Goal: Task Accomplishment & Management: Complete application form

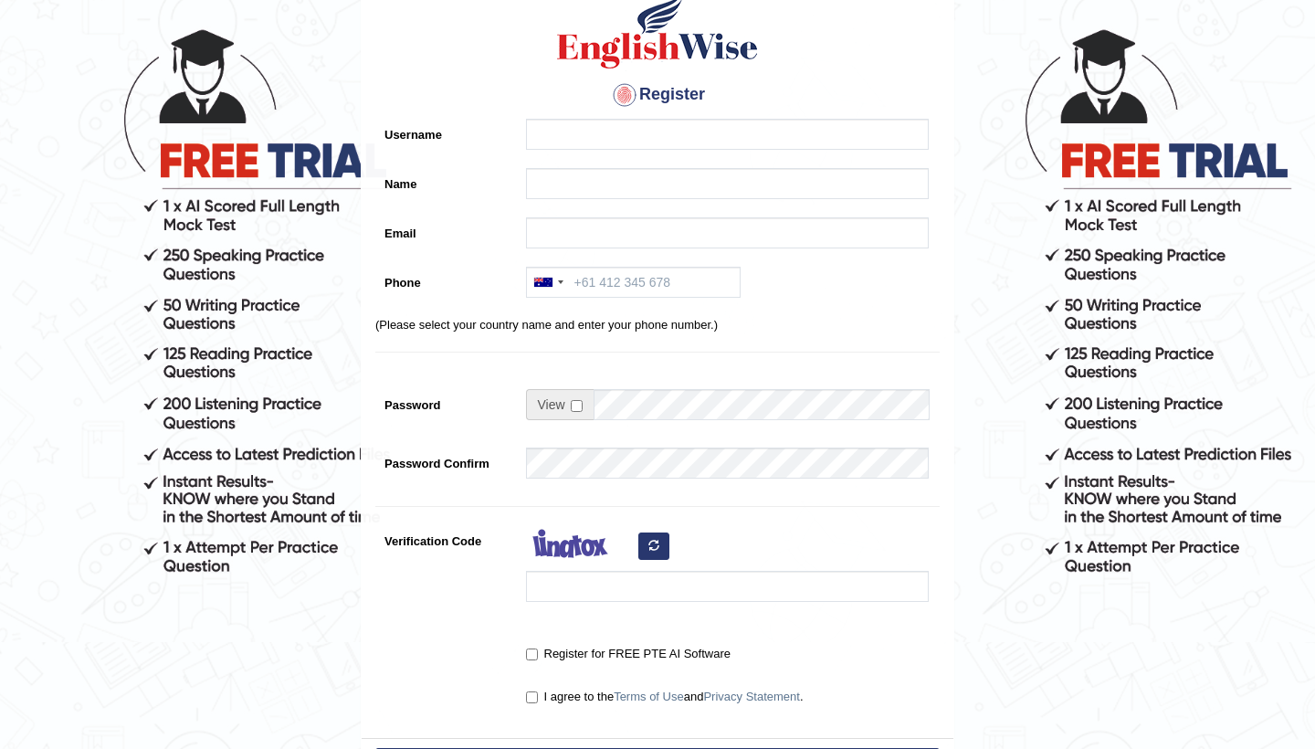
scroll to position [79, 0]
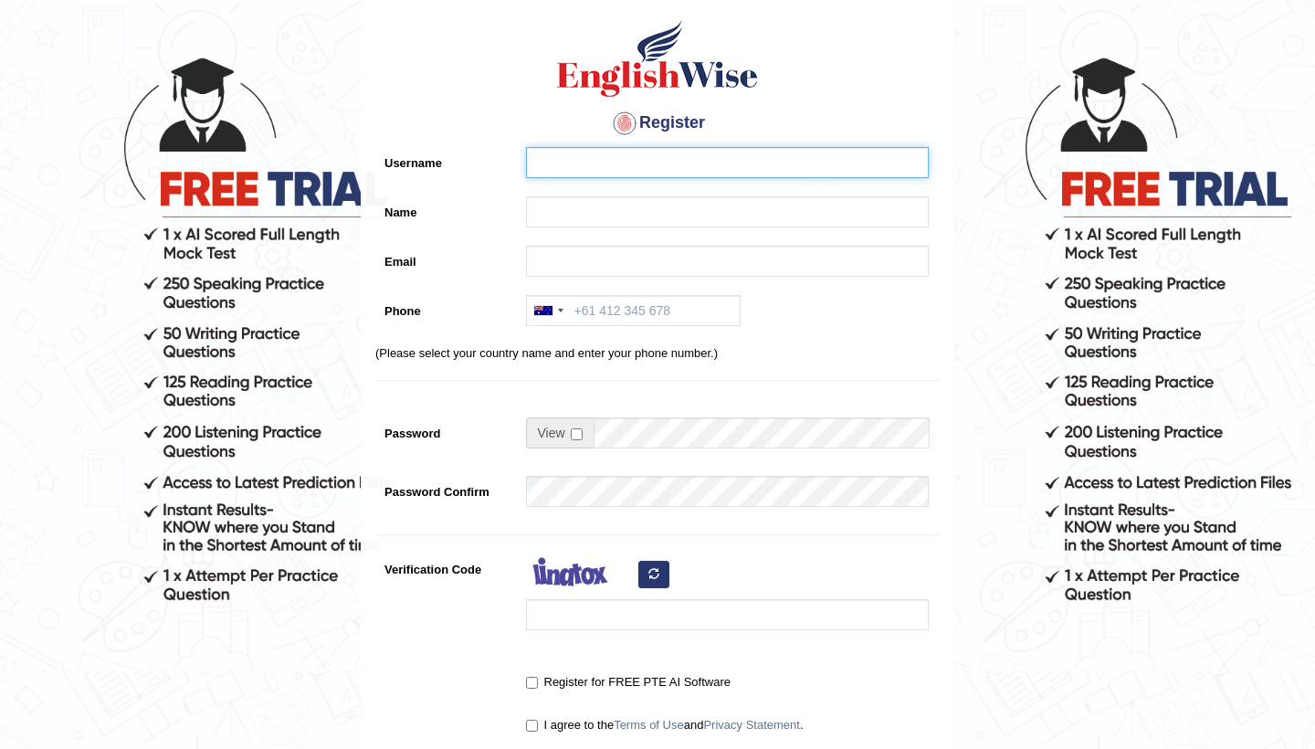
click at [587, 169] on input "Username" at bounding box center [727, 162] width 403 height 31
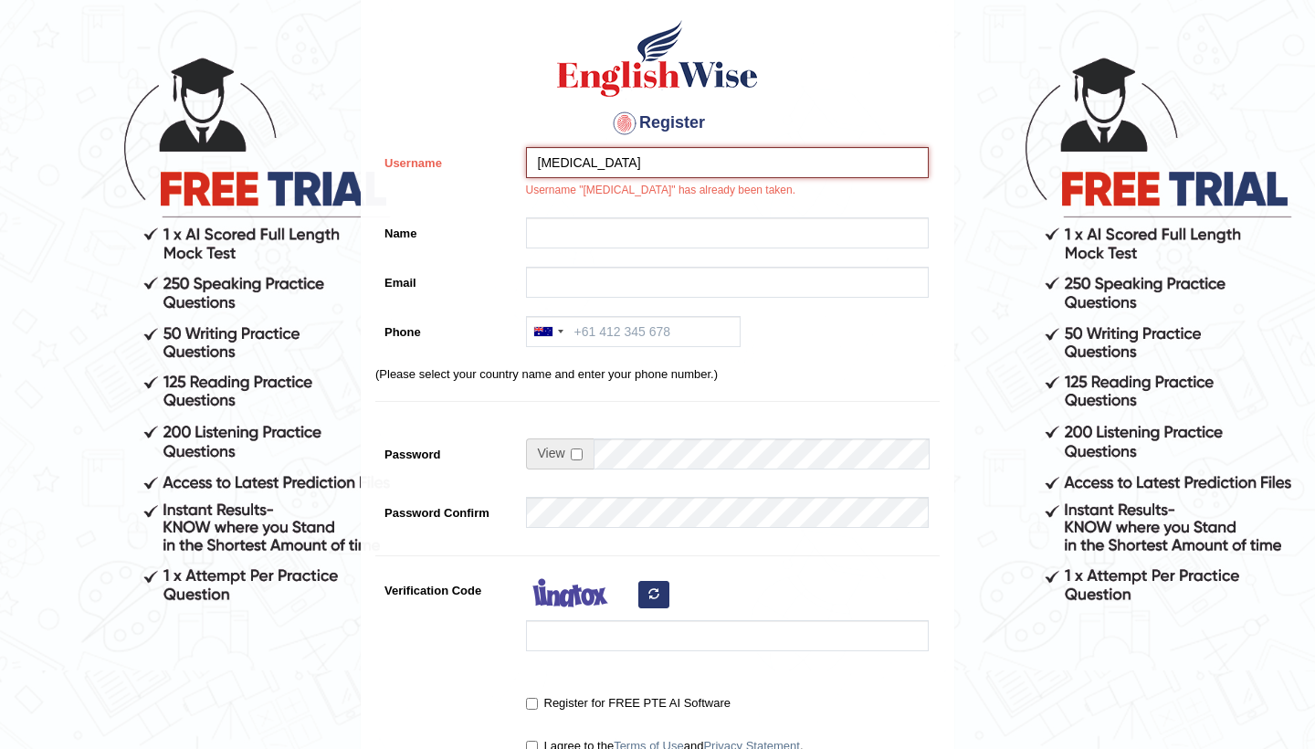
click at [616, 160] on input "Nikita" at bounding box center [727, 162] width 403 height 31
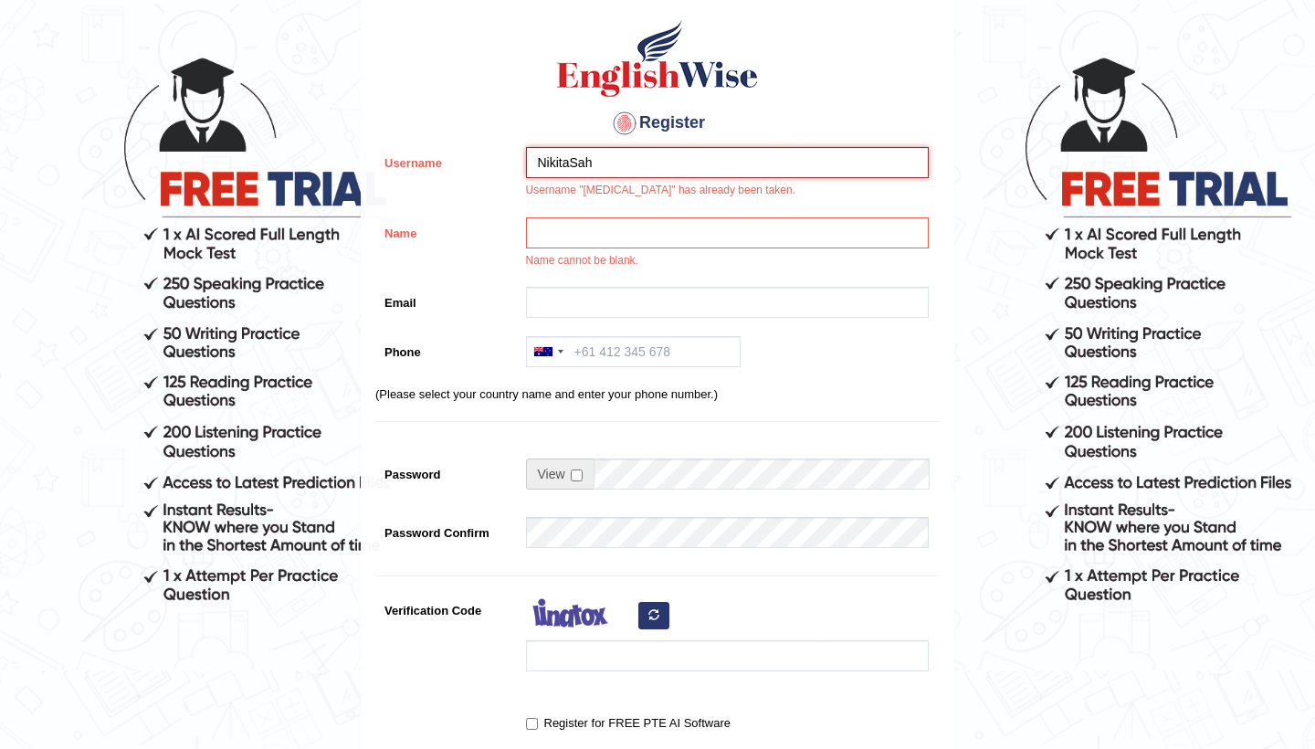
type input "NikitaSah"
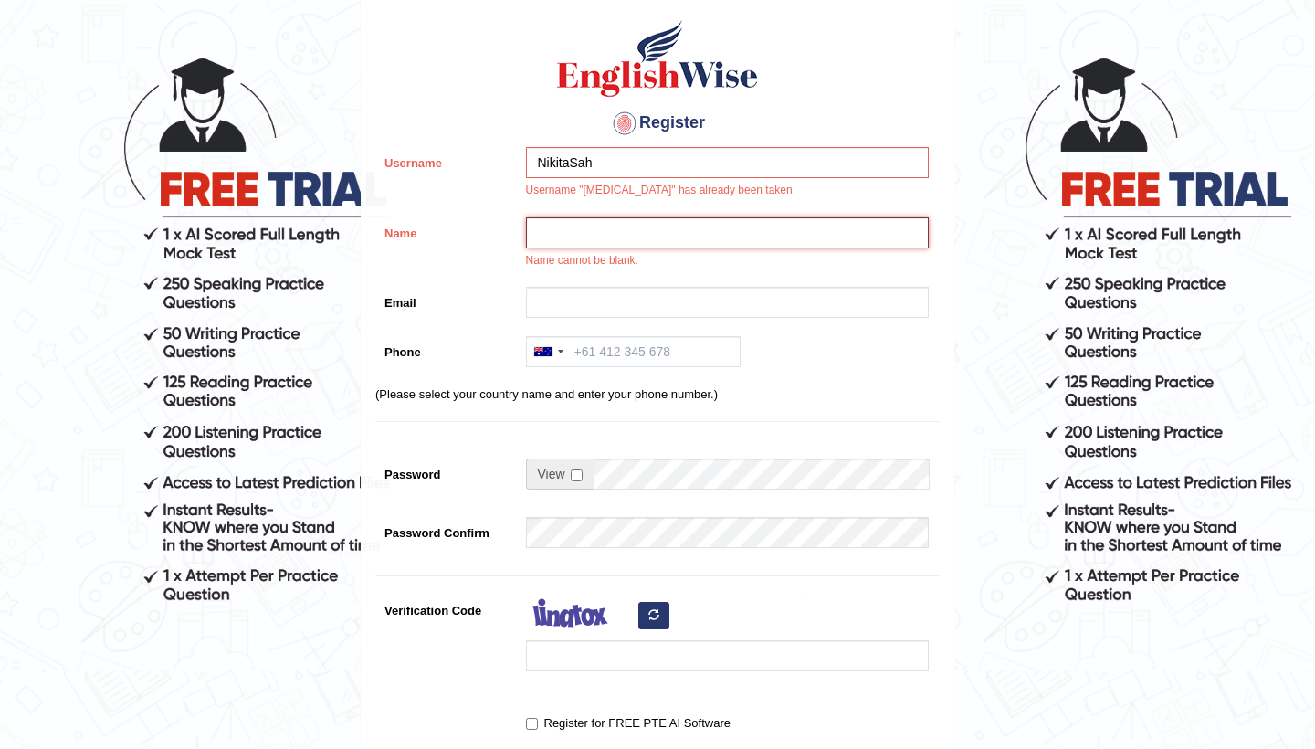
click at [645, 232] on input "Name" at bounding box center [727, 232] width 403 height 31
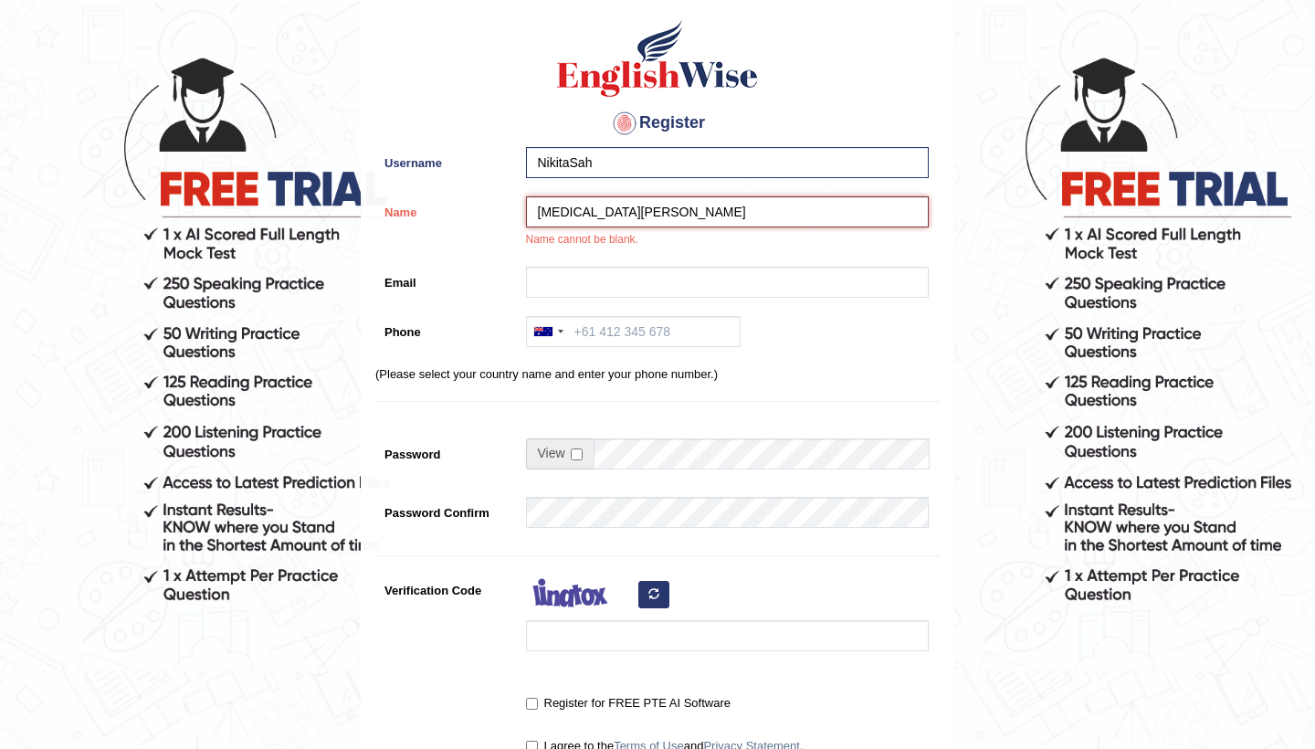
type input "[MEDICAL_DATA][PERSON_NAME]"
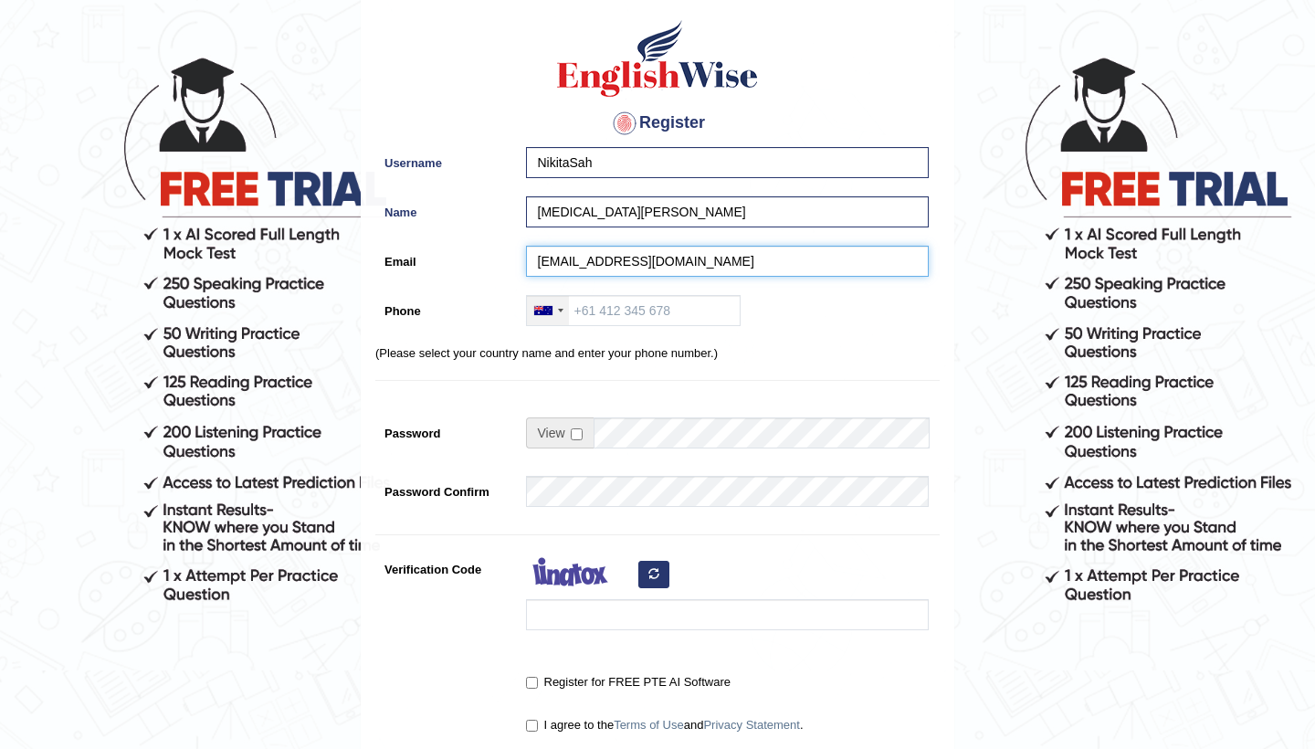
type input "nikitashaa43@gmail.com"
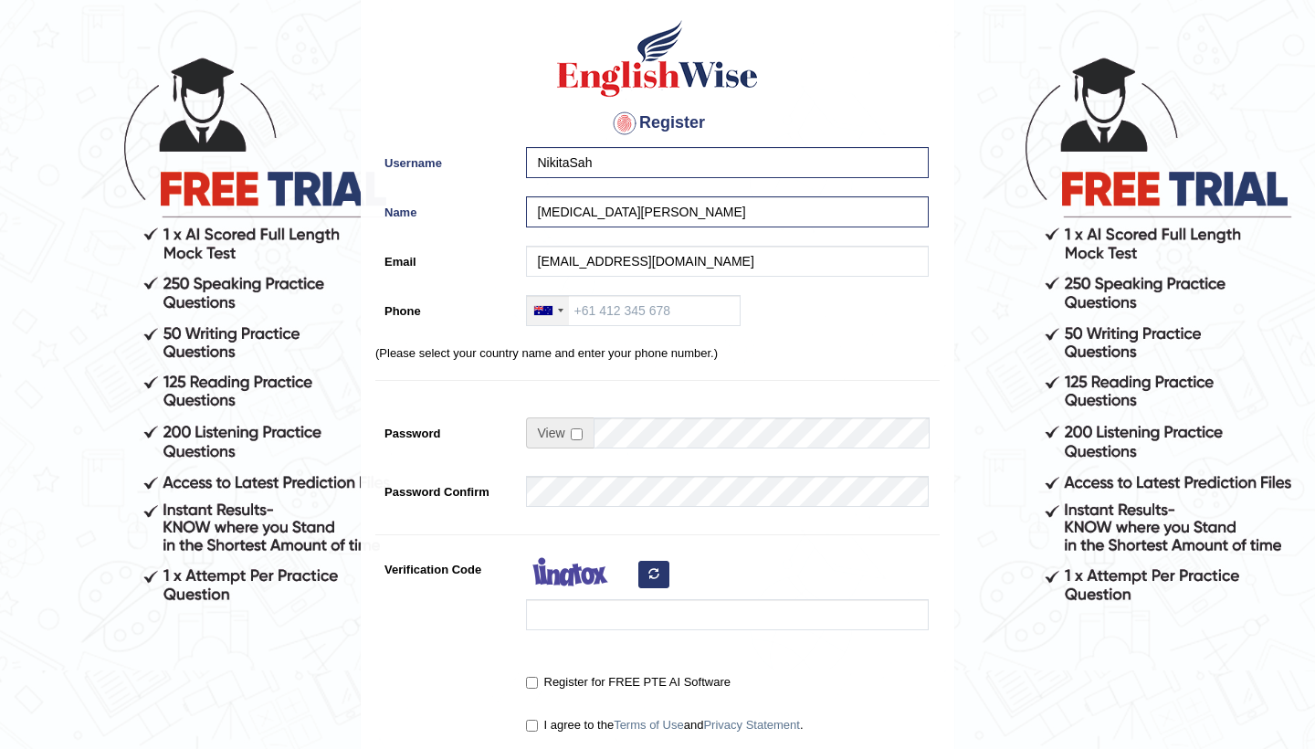
click at [545, 310] on div at bounding box center [543, 310] width 18 height 9
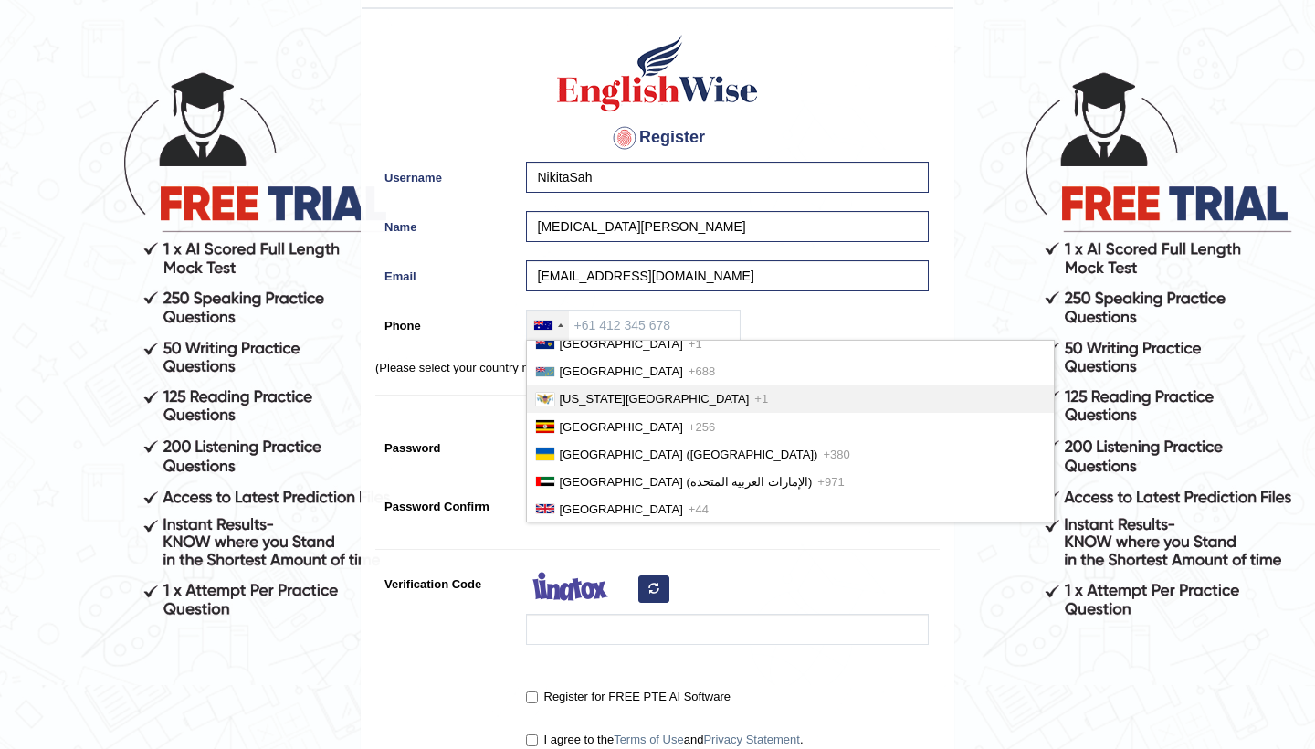
scroll to position [6408, 0]
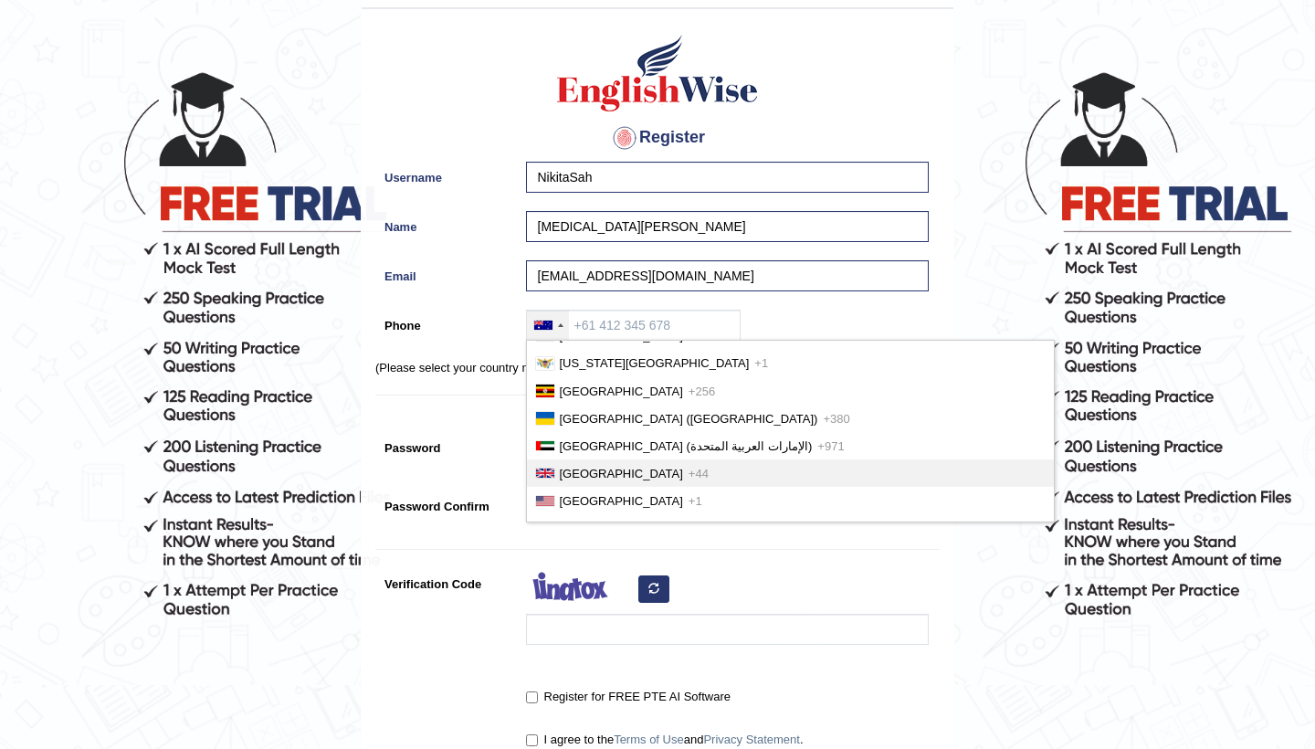
click at [579, 476] on span "United Kingdom" at bounding box center [621, 474] width 123 height 14
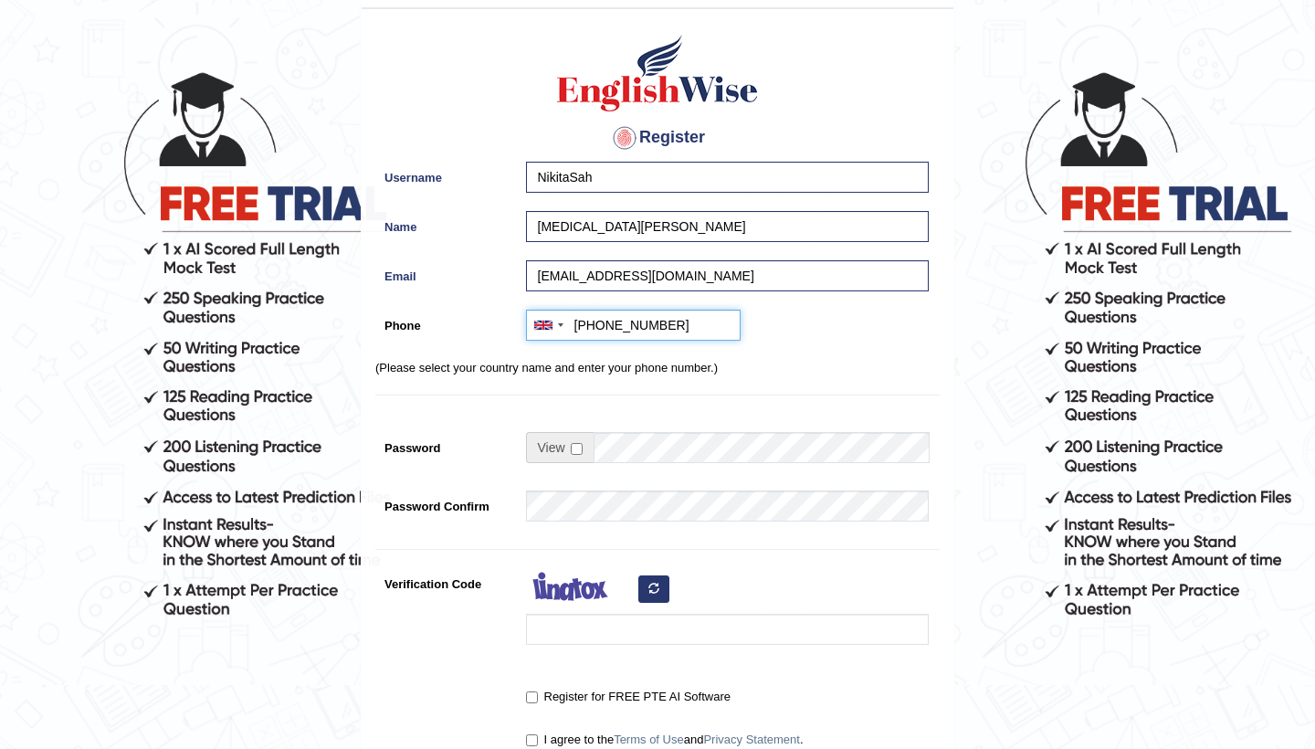
type input "+447436601752"
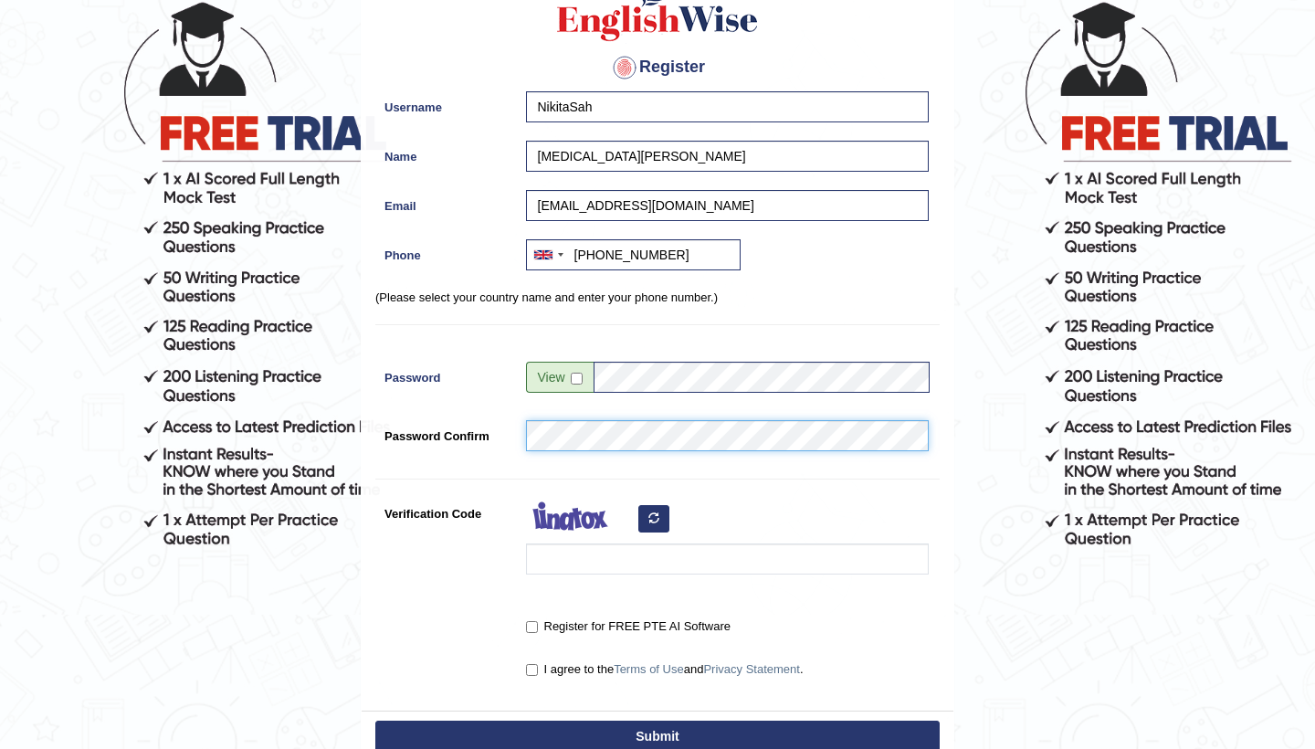
scroll to position [159, 0]
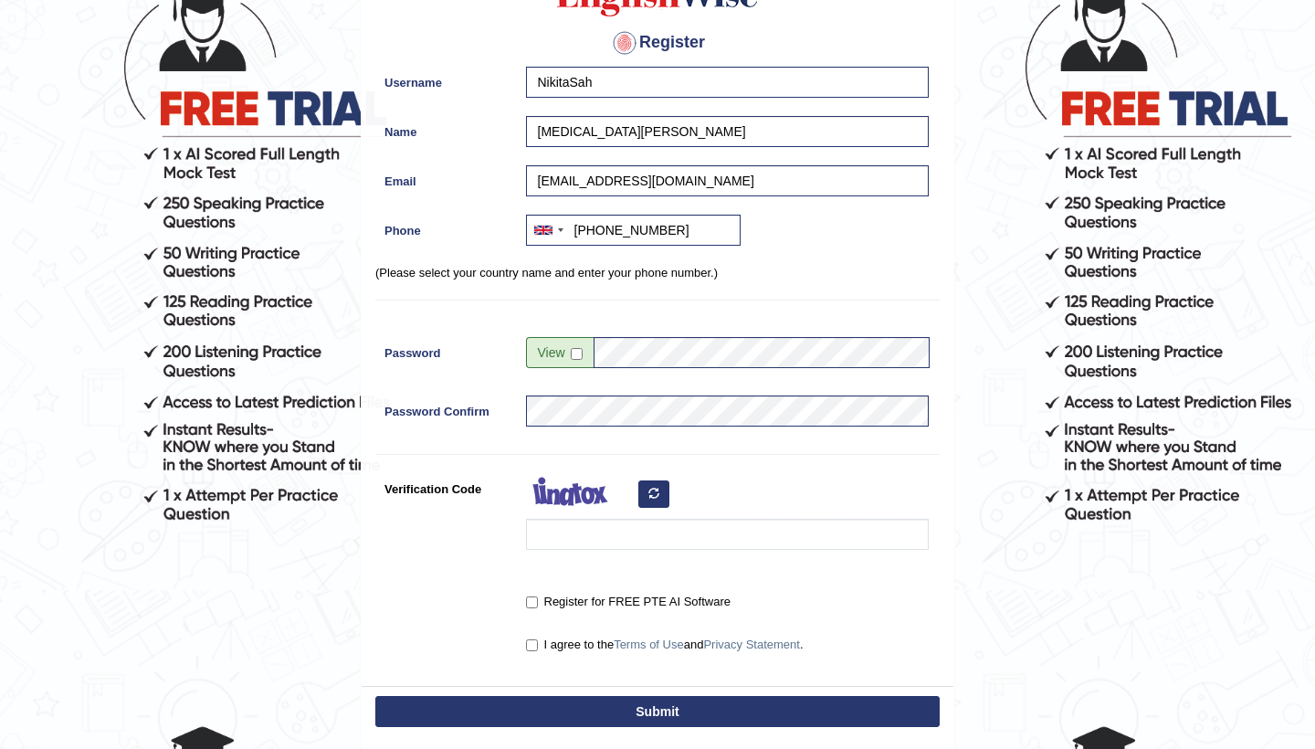
click at [650, 502] on button "button" at bounding box center [653, 493] width 31 height 27
click at [622, 537] on input "Verification Code" at bounding box center [727, 534] width 403 height 31
type input "WrouWuZ"
click at [526, 602] on input "Register for FREE PTE AI Software" at bounding box center [532, 602] width 12 height 12
checkbox input "true"
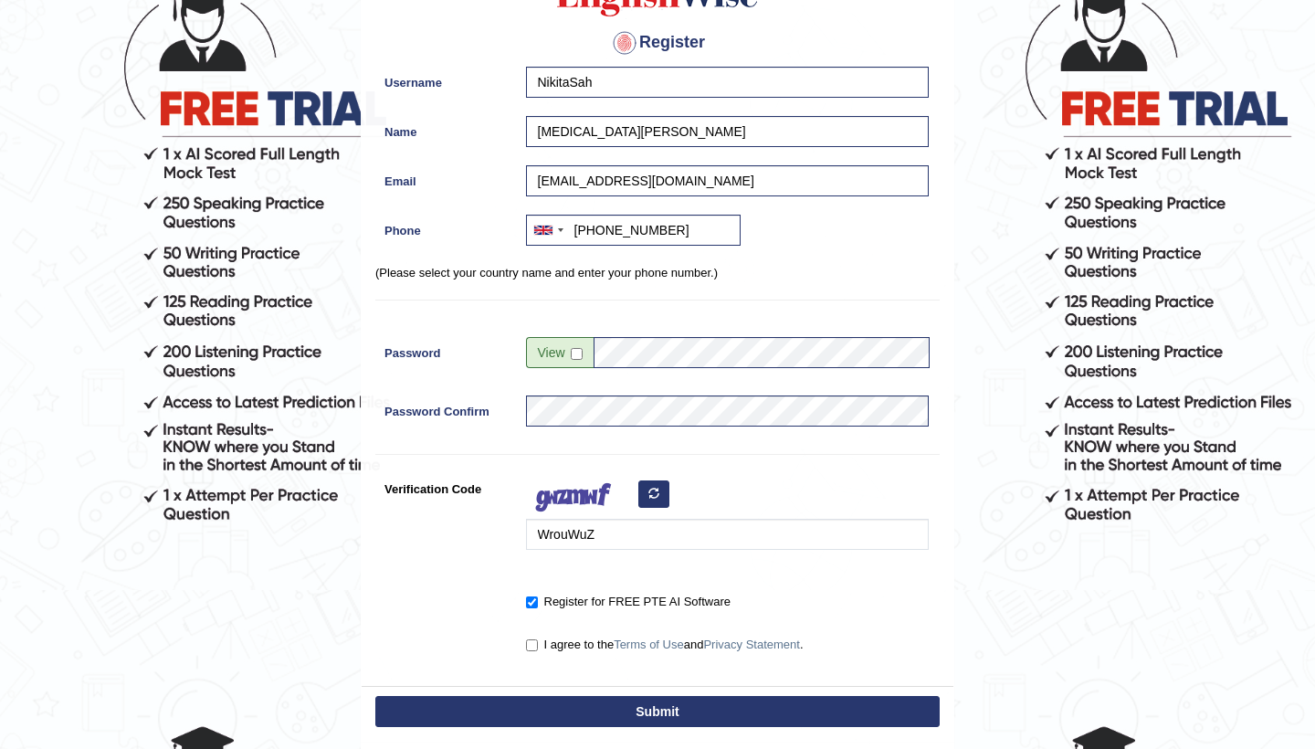
click at [527, 640] on input "I agree to the Terms of Use and Privacy Statement ." at bounding box center [532, 645] width 12 height 12
checkbox input "true"
click at [563, 697] on button "Submit" at bounding box center [657, 711] width 564 height 31
click at [579, 357] on input "checkbox" at bounding box center [577, 354] width 12 height 12
checkbox input "true"
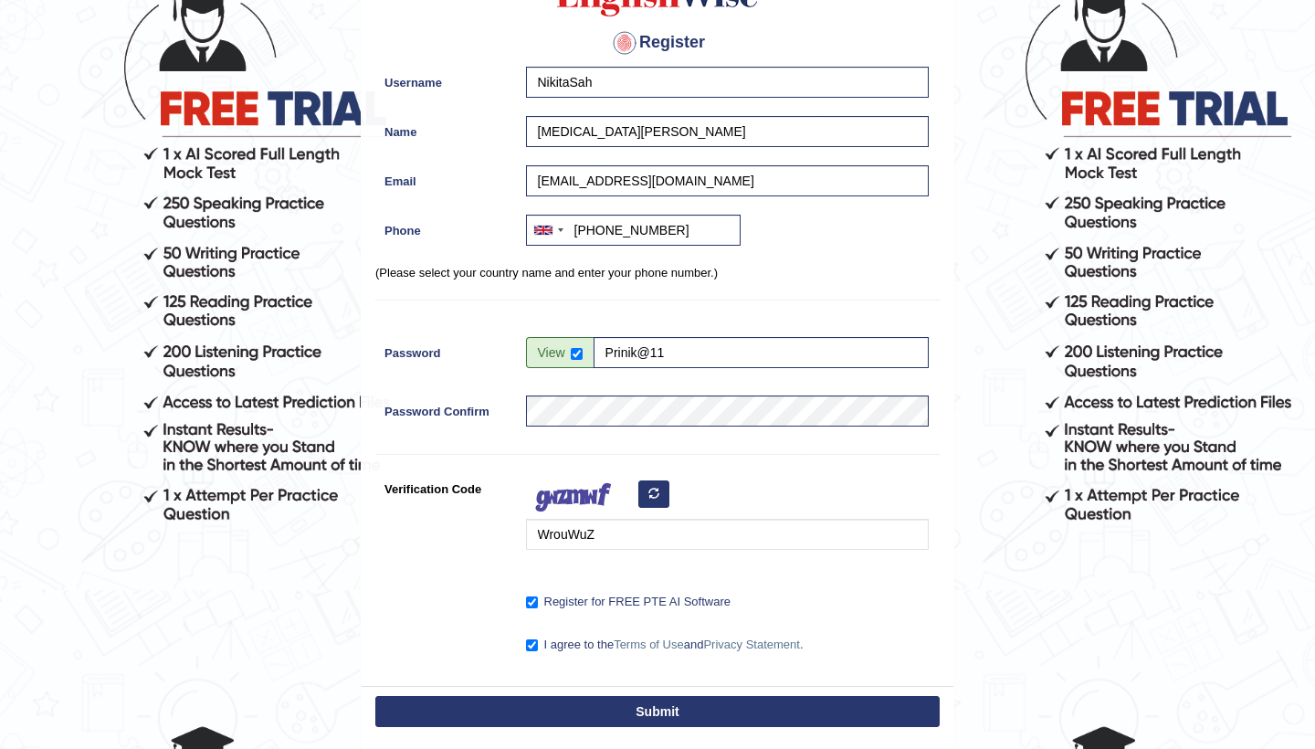
click at [568, 358] on span at bounding box center [560, 352] width 68 height 31
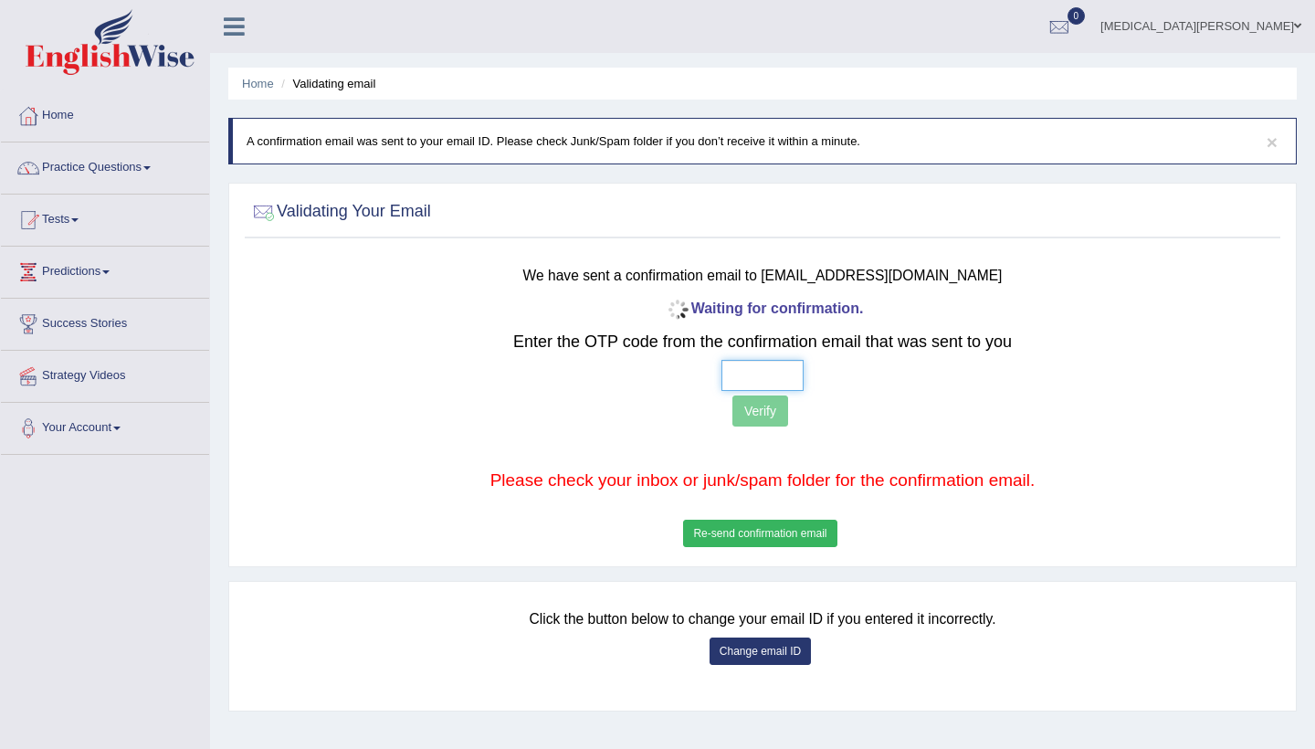
click at [772, 367] on input "text" at bounding box center [762, 375] width 82 height 31
click at [841, 447] on p at bounding box center [762, 448] width 852 height 17
click at [737, 379] on input "text" at bounding box center [762, 375] width 82 height 31
type input "4 5 4 1"
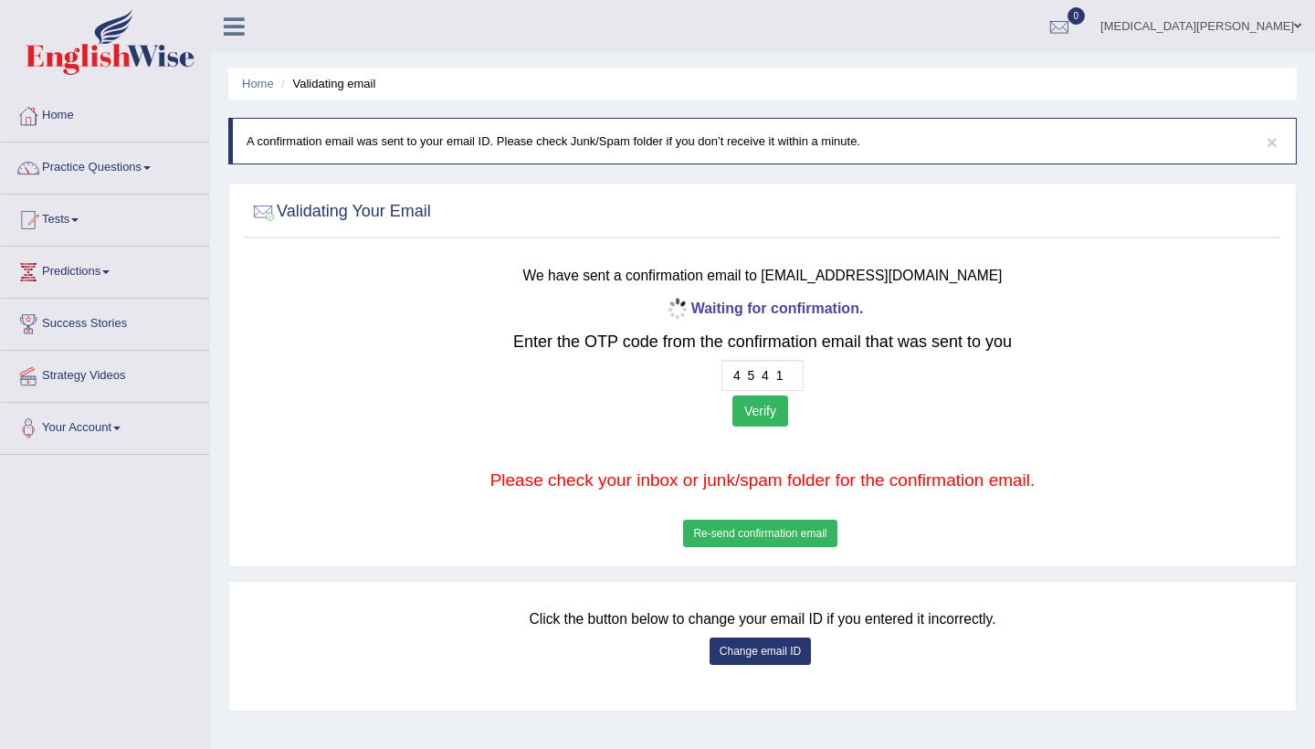
click at [743, 436] on div "Waiting for confirmation. Enter the OTP code from the confirmation email that w…" at bounding box center [762, 423] width 852 height 257
click at [755, 423] on button "Verify" at bounding box center [760, 410] width 56 height 31
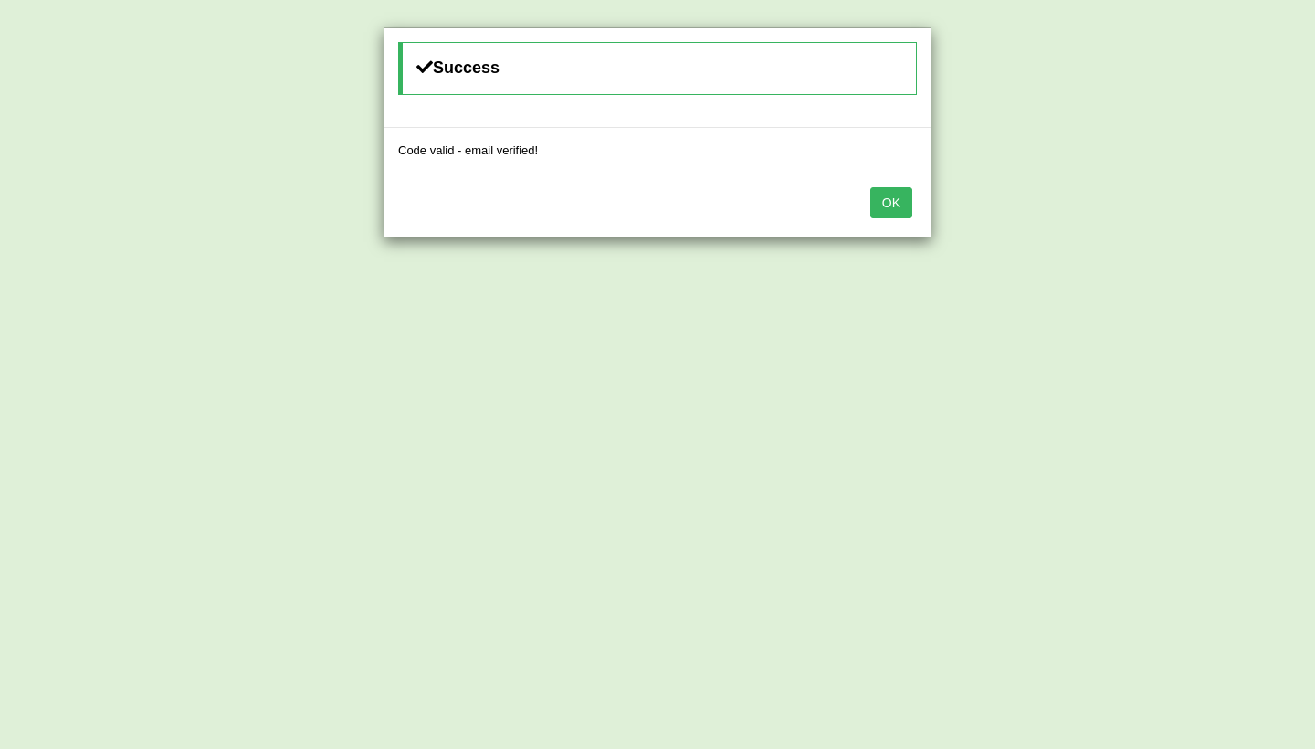
click at [889, 203] on button "OK" at bounding box center [891, 202] width 42 height 31
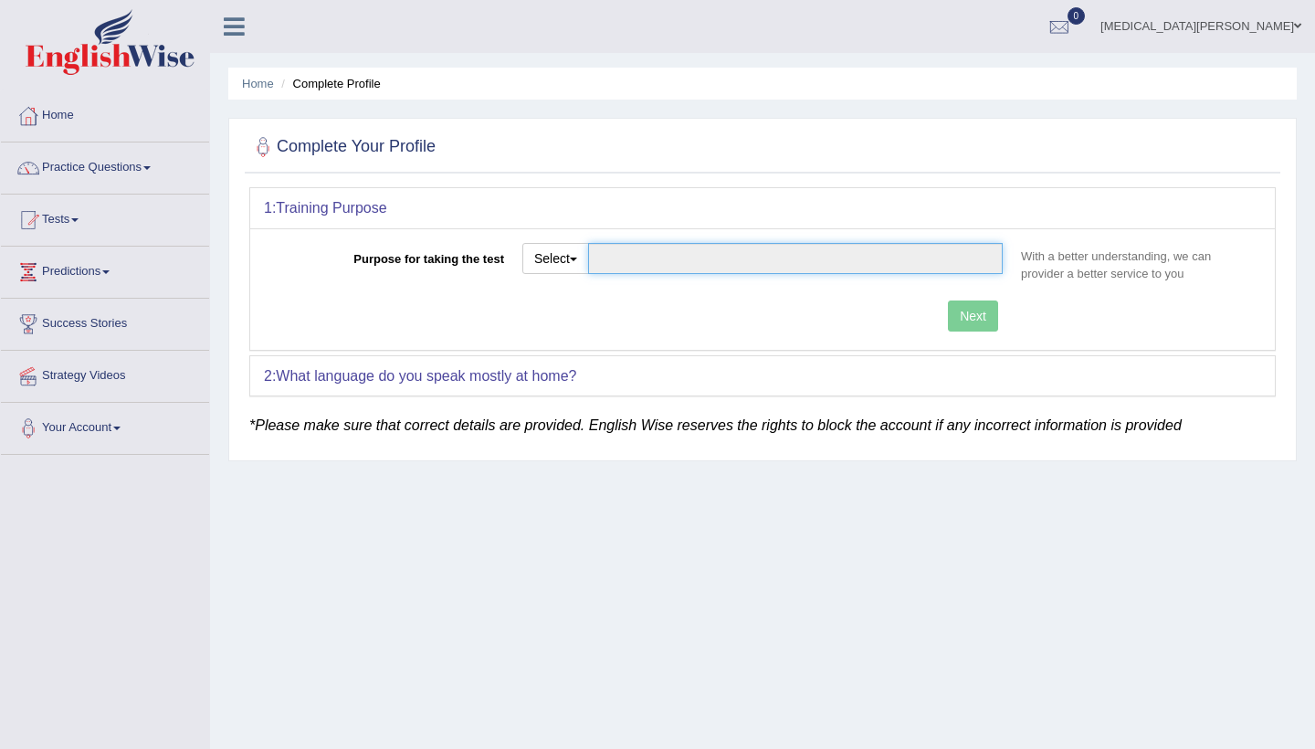
click at [703, 258] on input "Purpose for taking the test" at bounding box center [795, 258] width 415 height 31
click at [578, 264] on button "Select" at bounding box center [555, 258] width 67 height 31
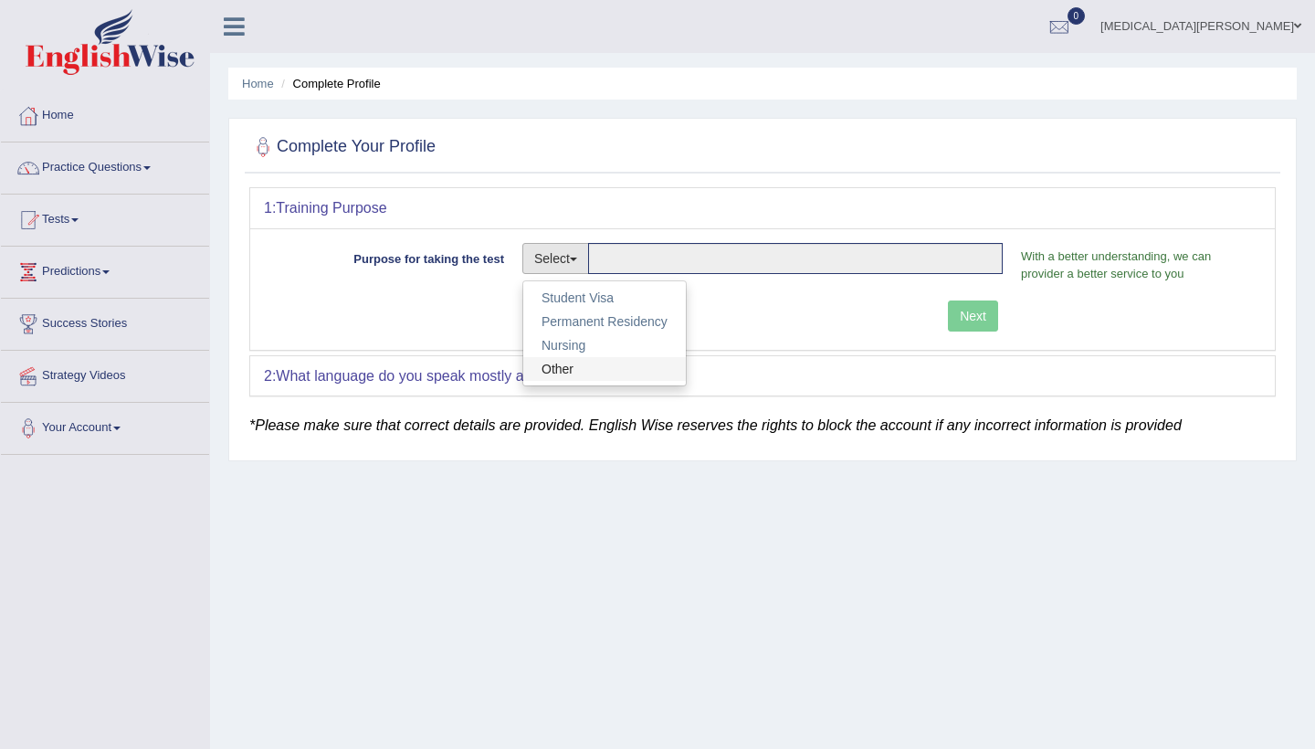
click at [578, 363] on link "Other" at bounding box center [604, 369] width 163 height 24
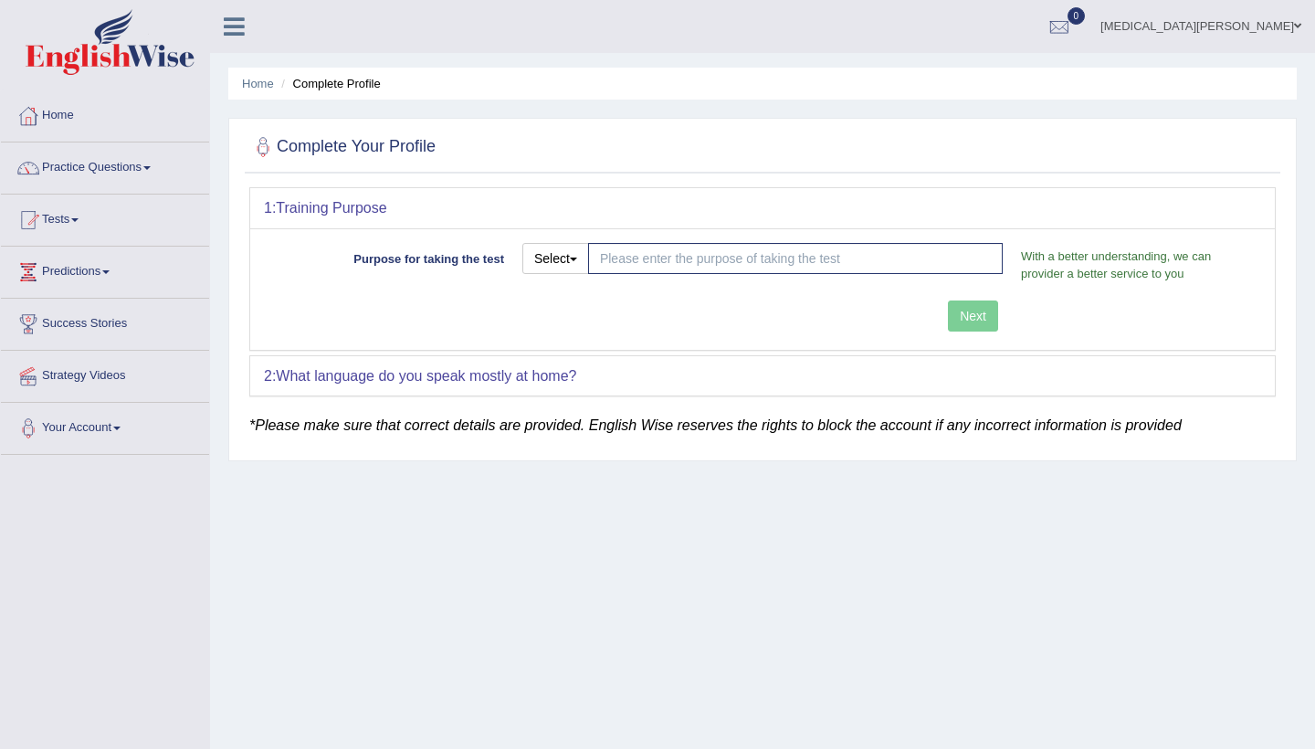
click at [992, 317] on div "Next" at bounding box center [638, 318] width 748 height 36
click at [906, 266] on input "Purpose for taking the test" at bounding box center [795, 258] width 415 height 31
click at [541, 269] on button "Select" at bounding box center [555, 258] width 67 height 31
click at [559, 335] on link "Nursing" at bounding box center [604, 345] width 163 height 24
type input "Nursing"
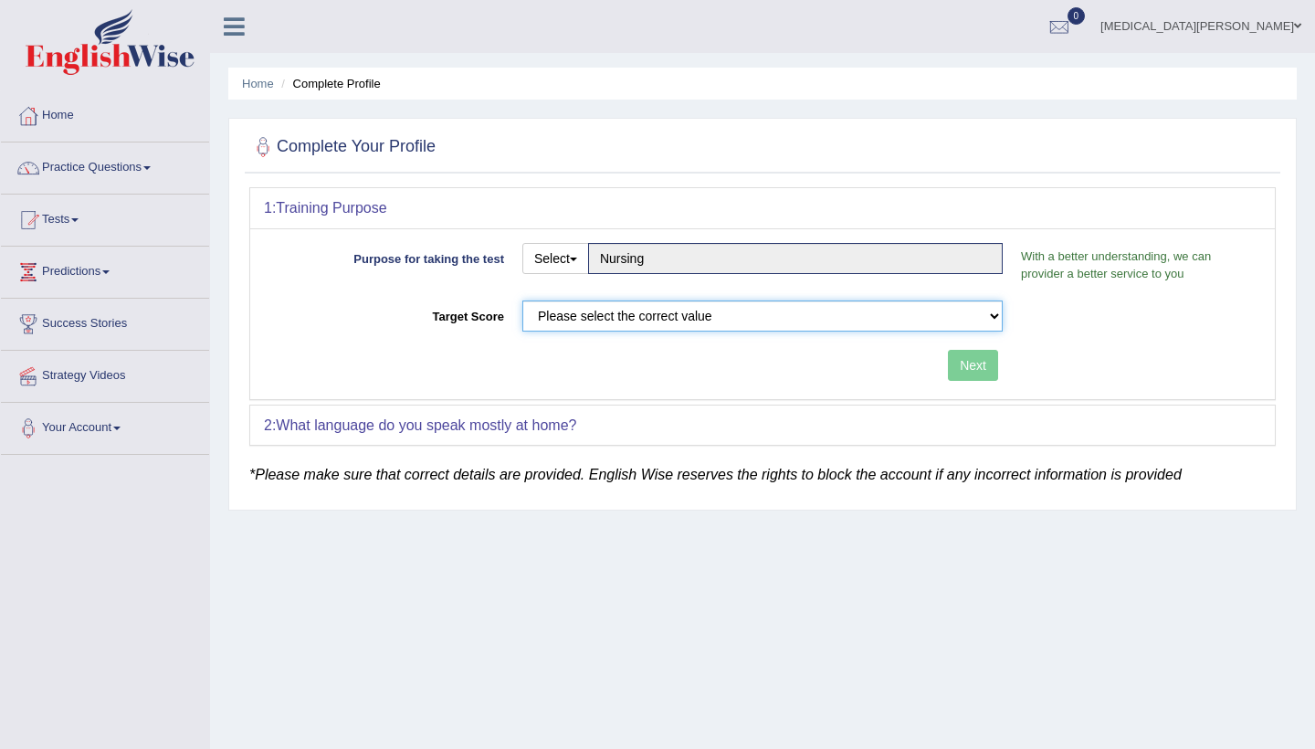
select select "58"
click at [973, 363] on button "Next" at bounding box center [973, 365] width 50 height 31
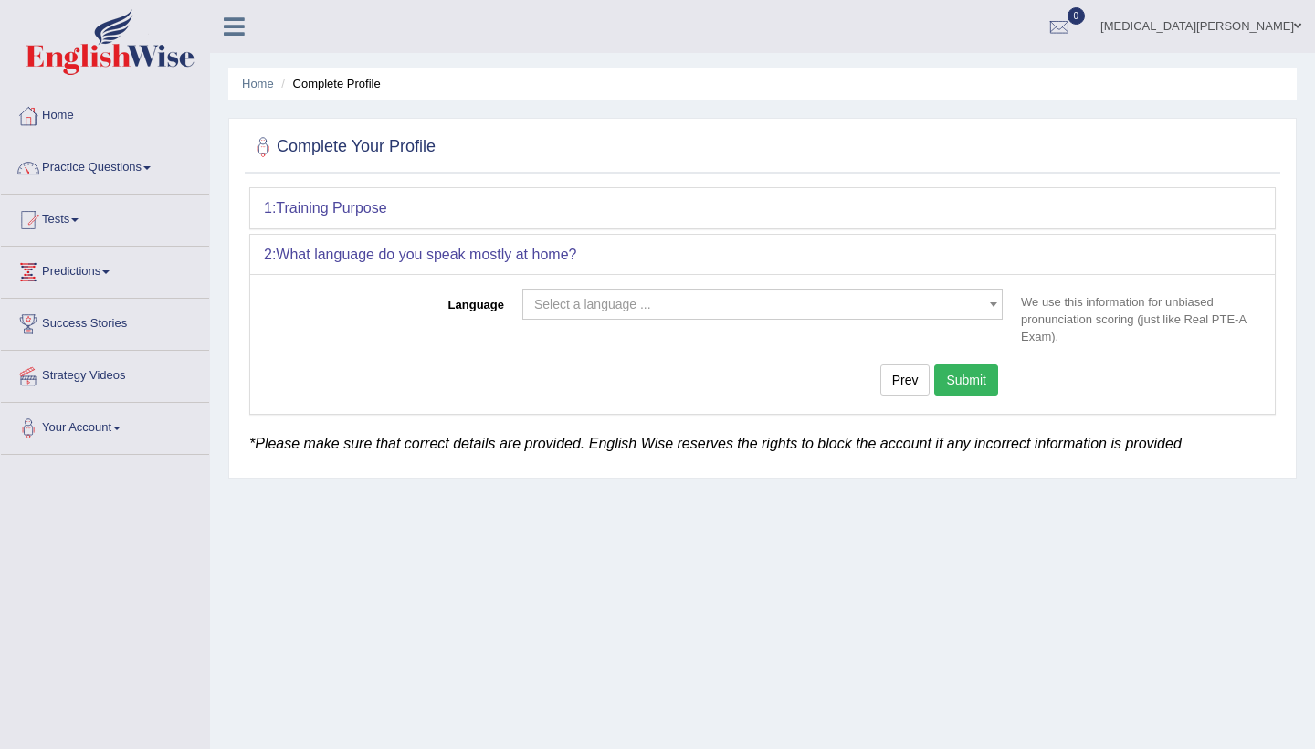
click at [839, 322] on div "Select a language ... Afrikaans Albanian Amharic Arabic Armenian Ashanti Azeri …" at bounding box center [762, 309] width 499 height 40
click at [836, 315] on span "Select a language ..." at bounding box center [762, 304] width 480 height 31
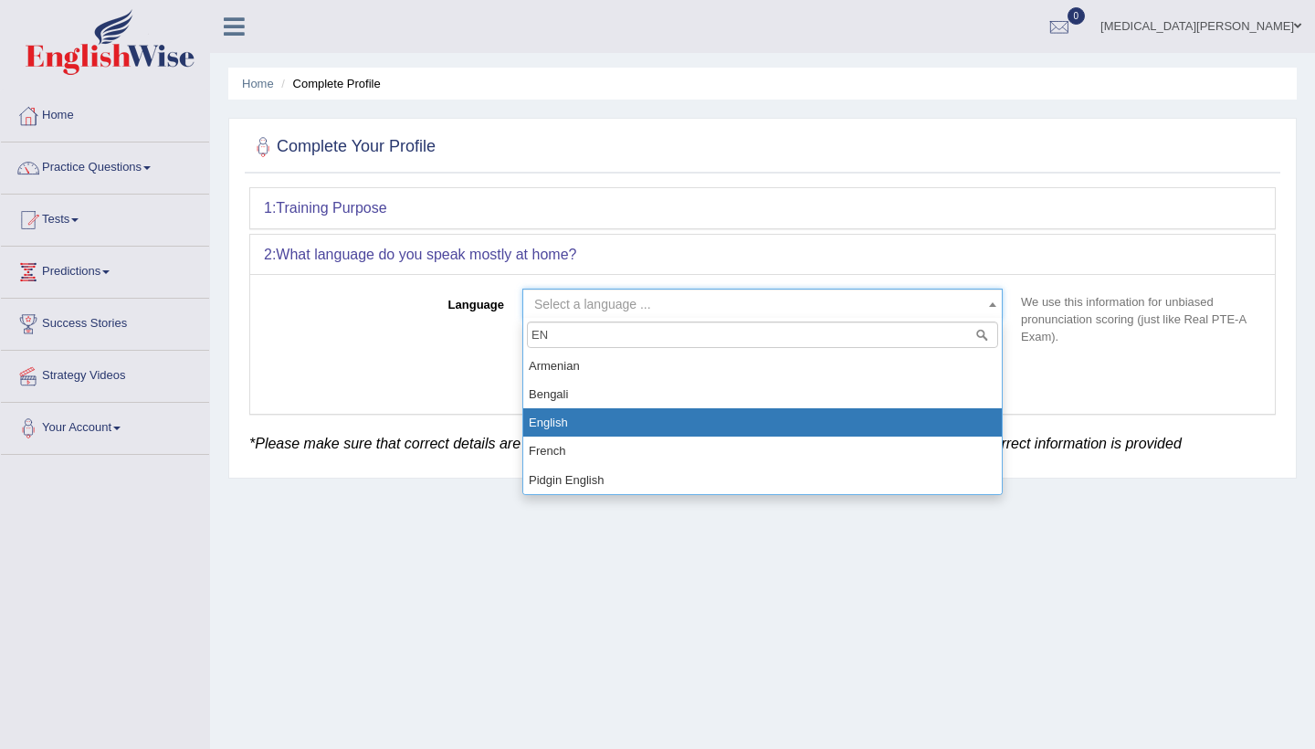
type input "EN"
select select "English"
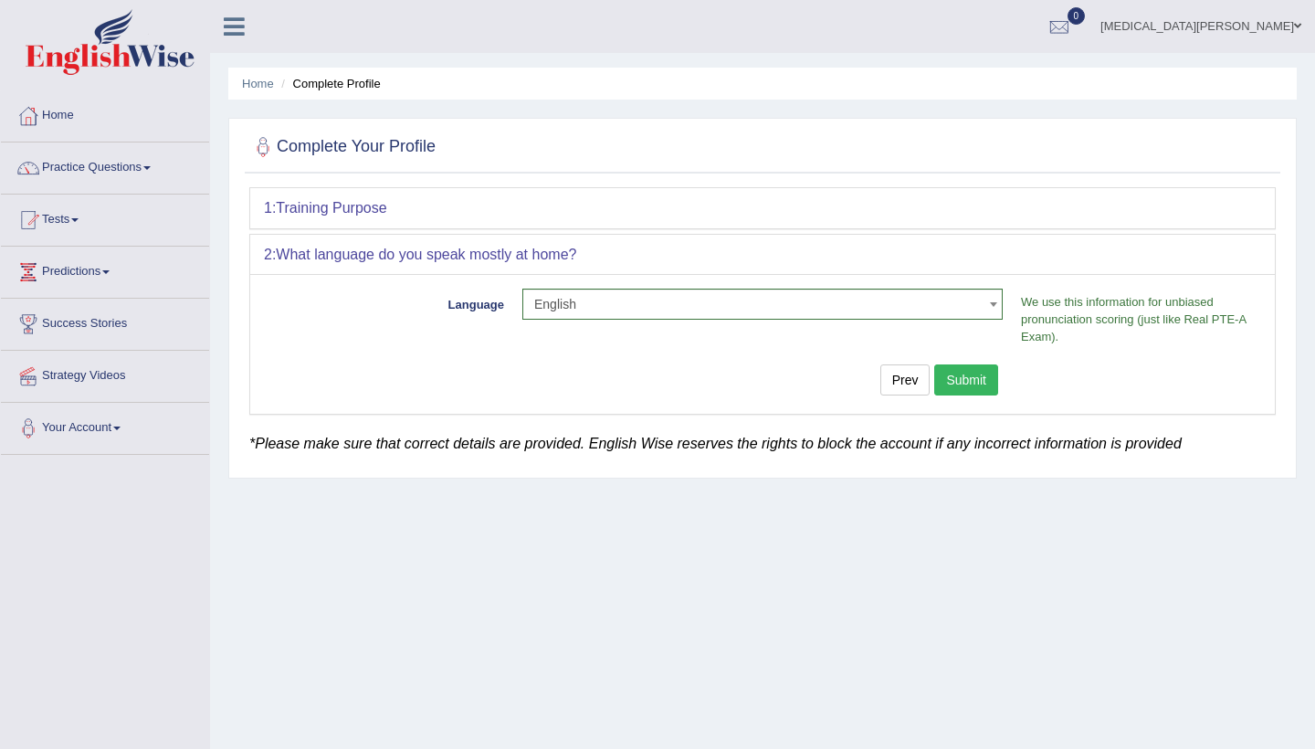
click at [972, 373] on button "Submit" at bounding box center [966, 379] width 64 height 31
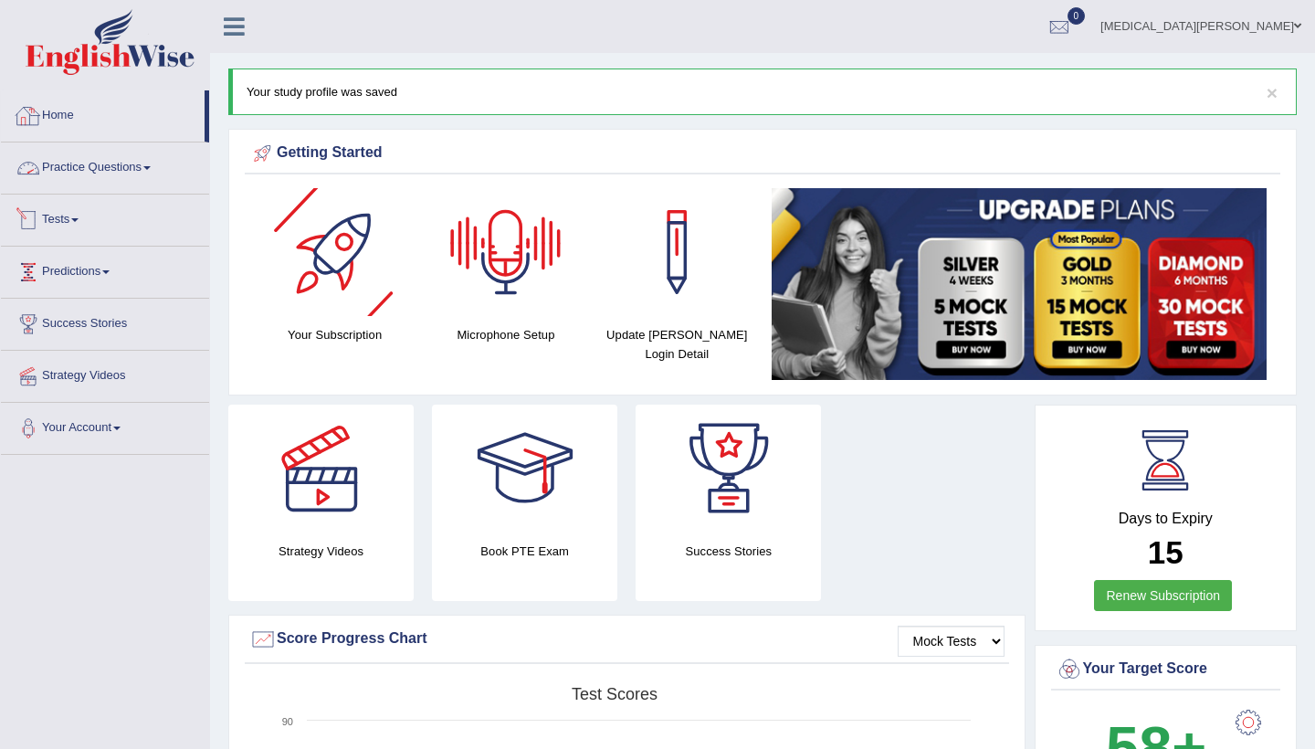
click at [131, 175] on link "Practice Questions" at bounding box center [105, 165] width 208 height 46
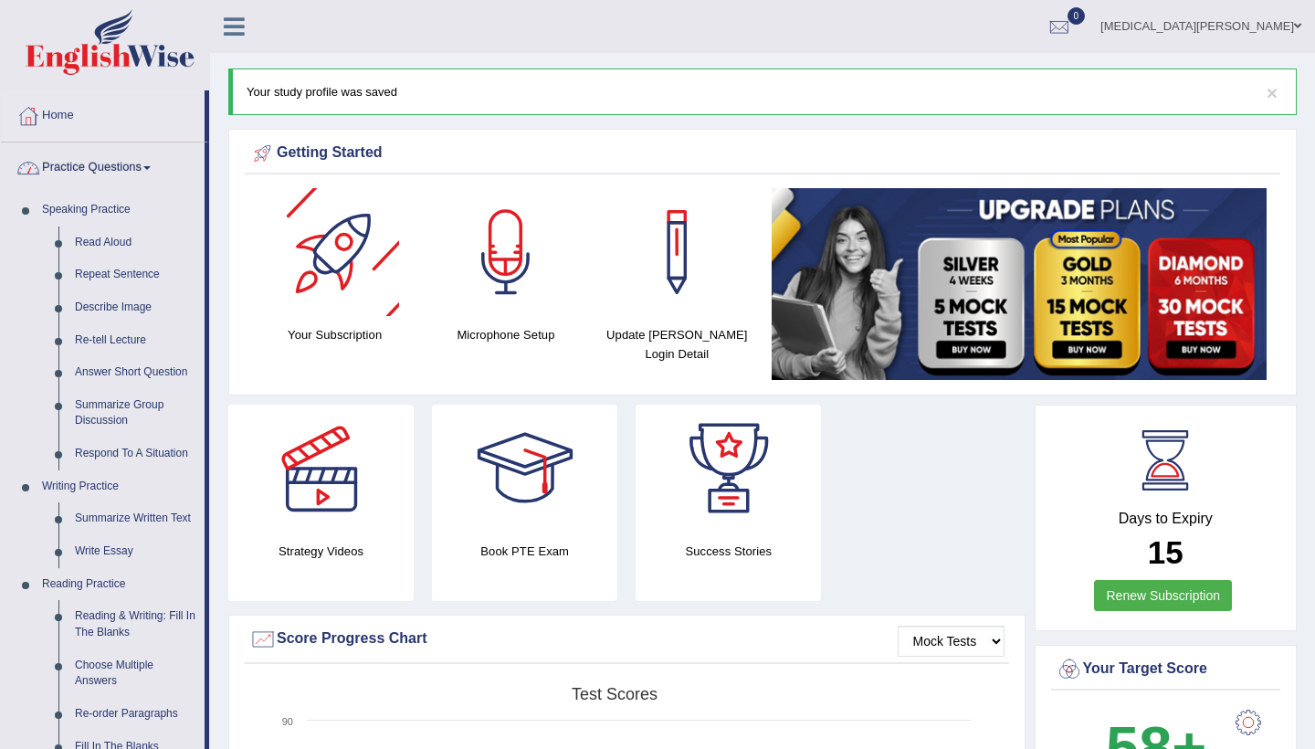
click at [86, 160] on link "Practice Questions" at bounding box center [103, 165] width 204 height 46
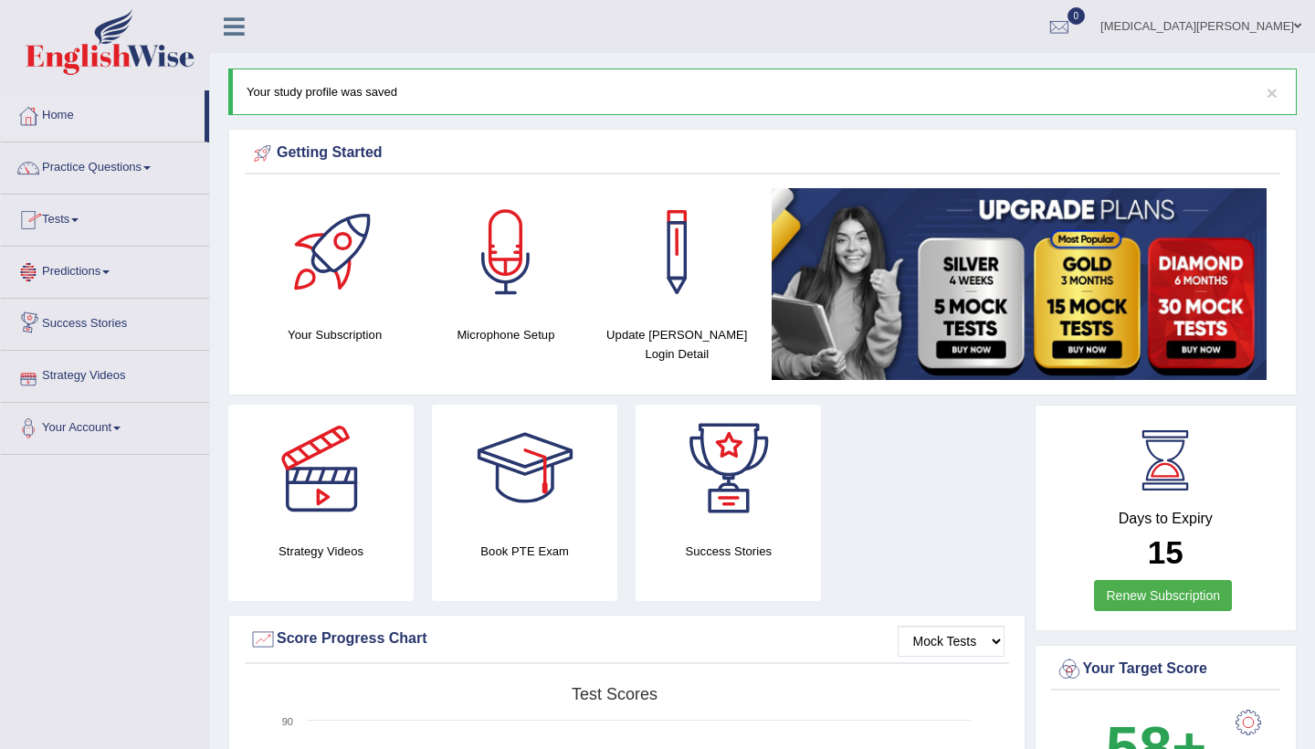
click at [120, 221] on link "Tests" at bounding box center [105, 218] width 208 height 46
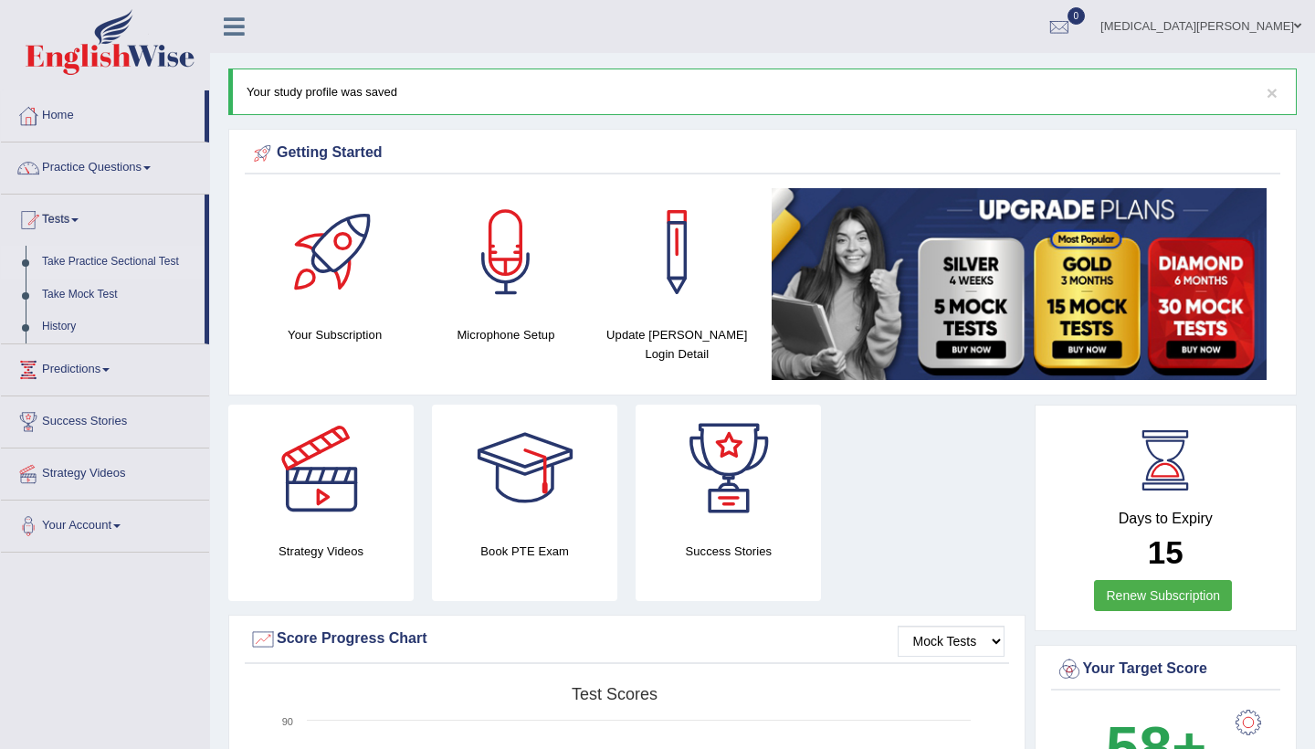
click at [99, 267] on link "Take Practice Sectional Test" at bounding box center [119, 262] width 171 height 33
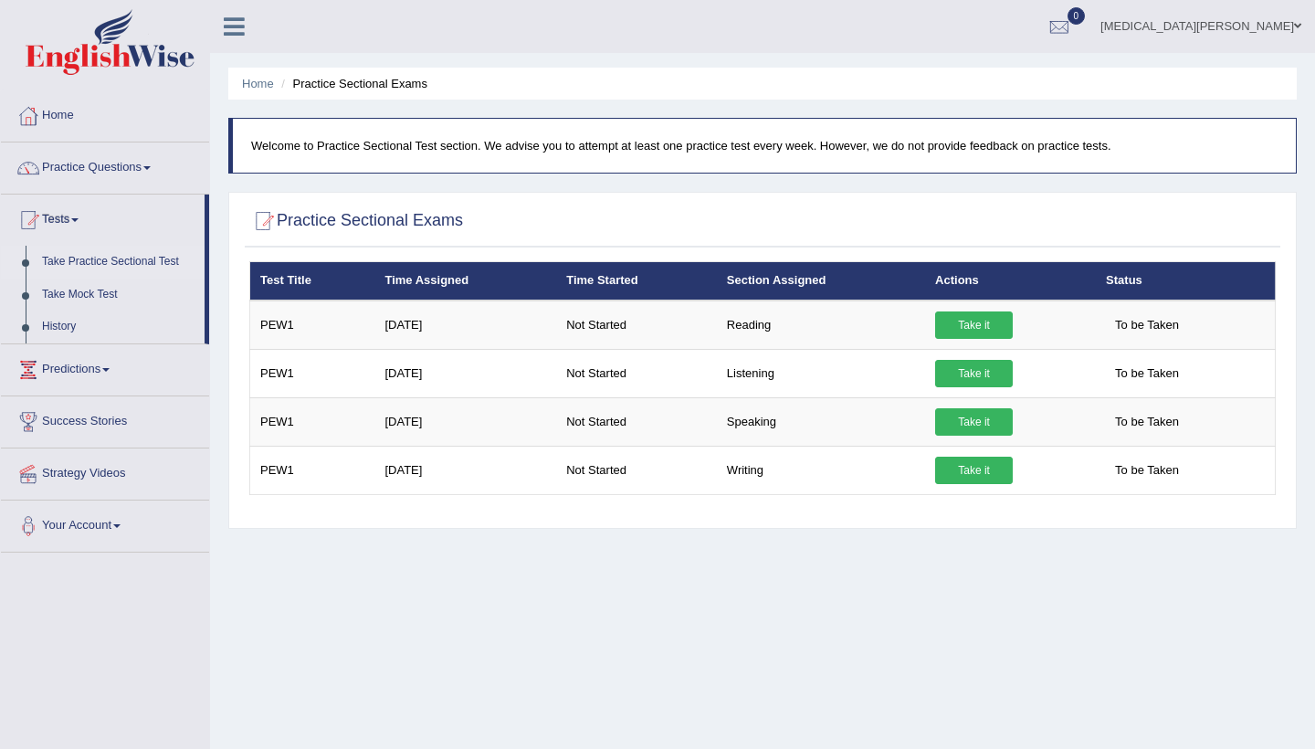
click at [44, 222] on link "Tests" at bounding box center [103, 218] width 204 height 46
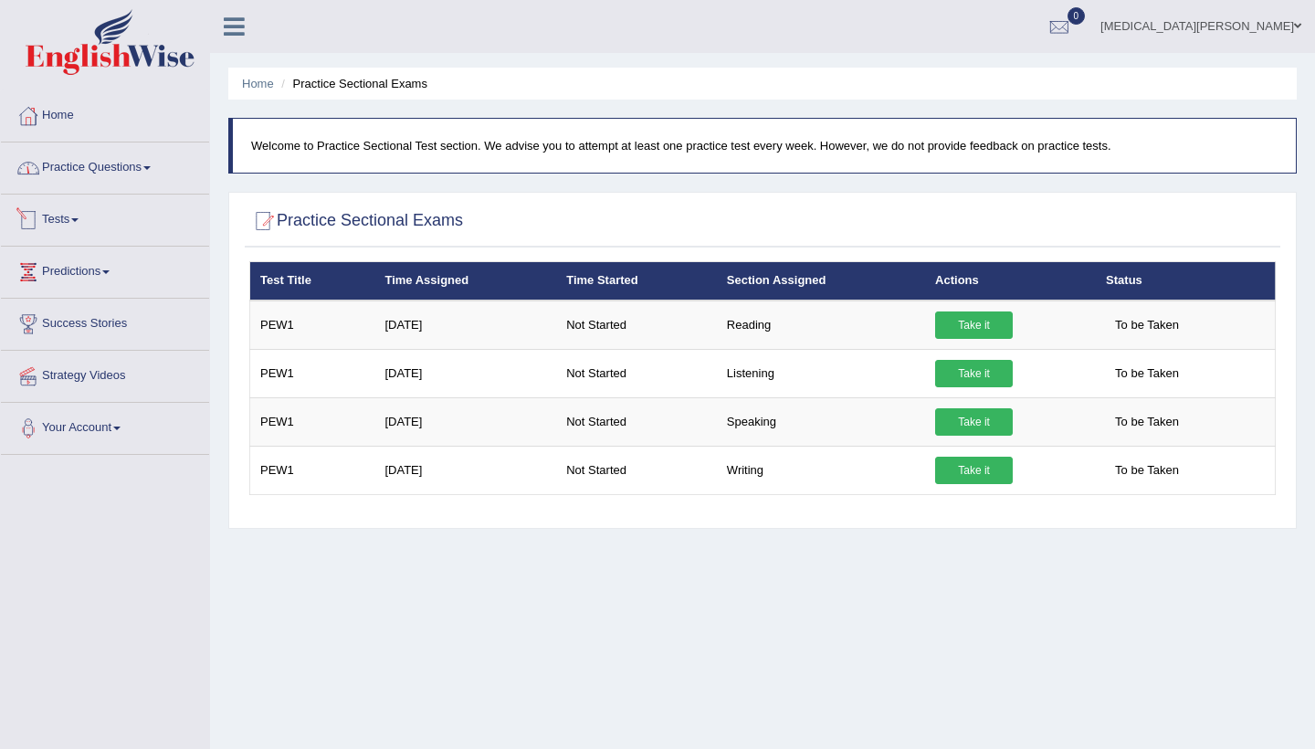
click at [74, 211] on link "Tests" at bounding box center [105, 218] width 208 height 46
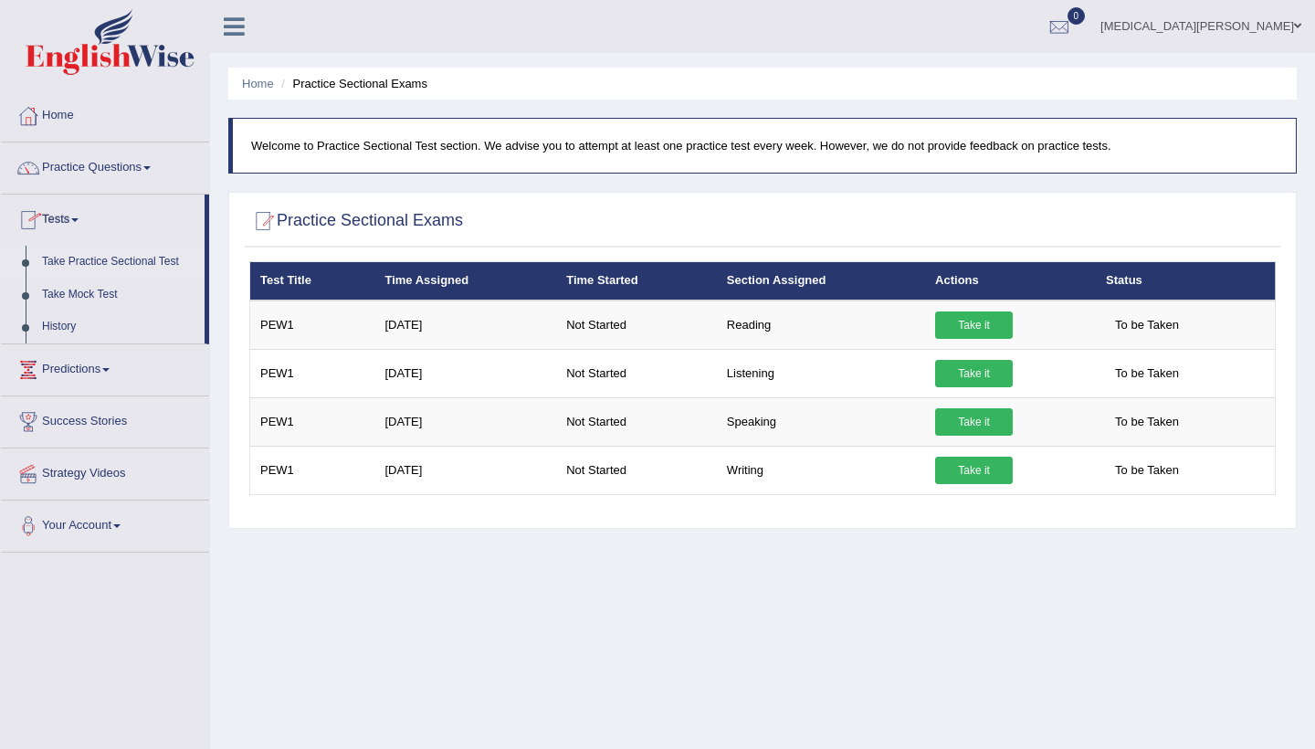
click at [75, 211] on link "Tests" at bounding box center [103, 218] width 204 height 46
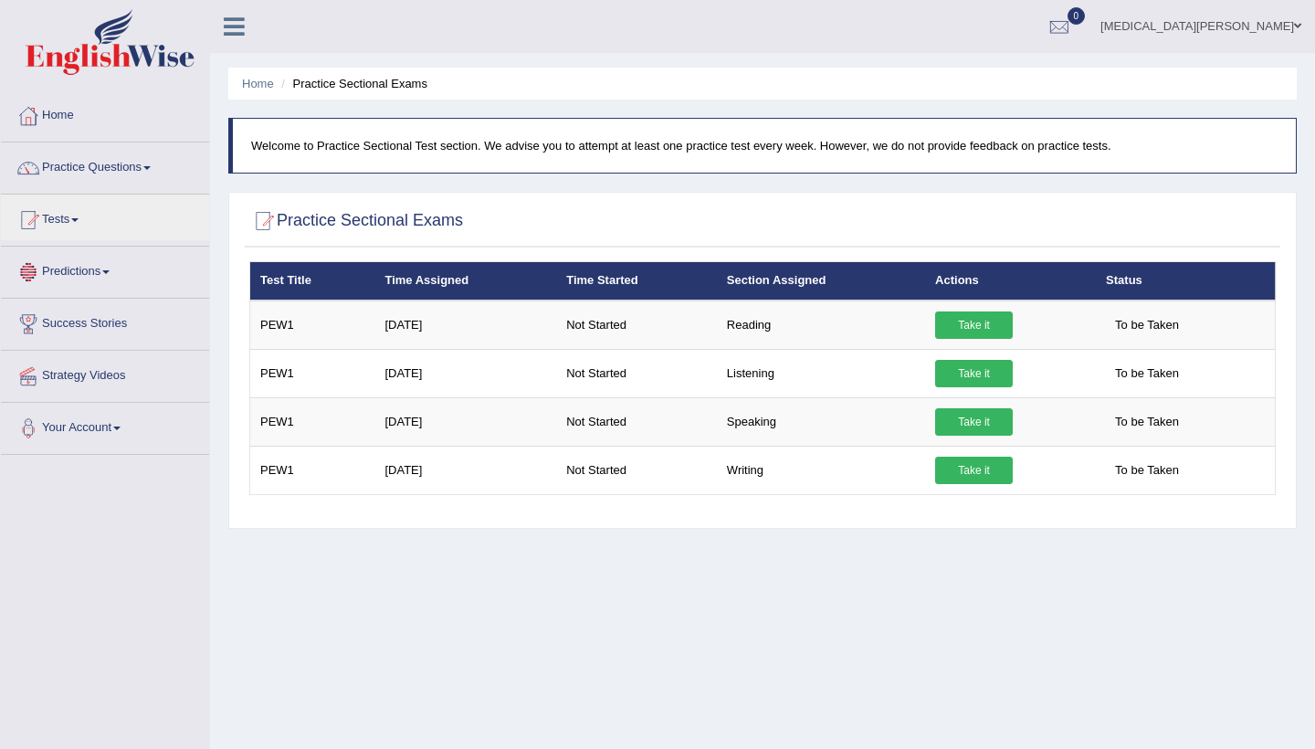
click at [69, 268] on link "Predictions" at bounding box center [105, 270] width 208 height 46
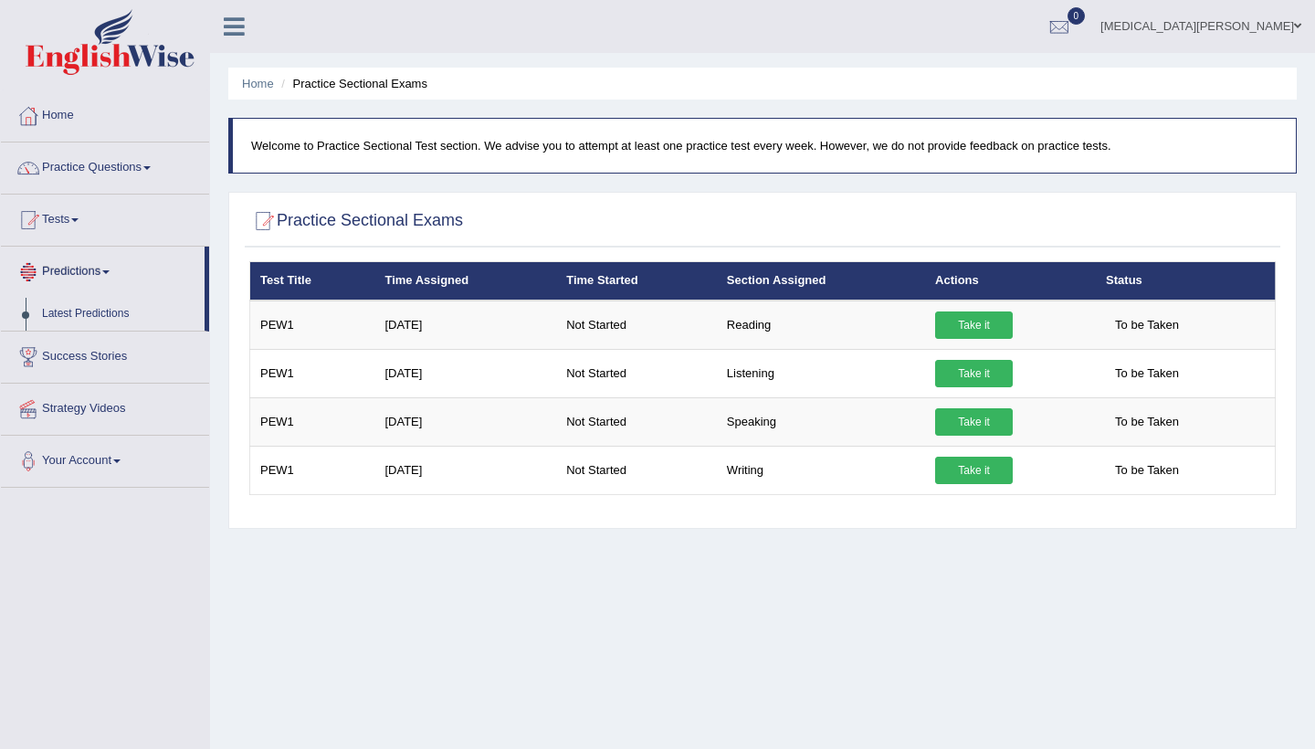
click at [69, 268] on link "Predictions" at bounding box center [103, 270] width 204 height 46
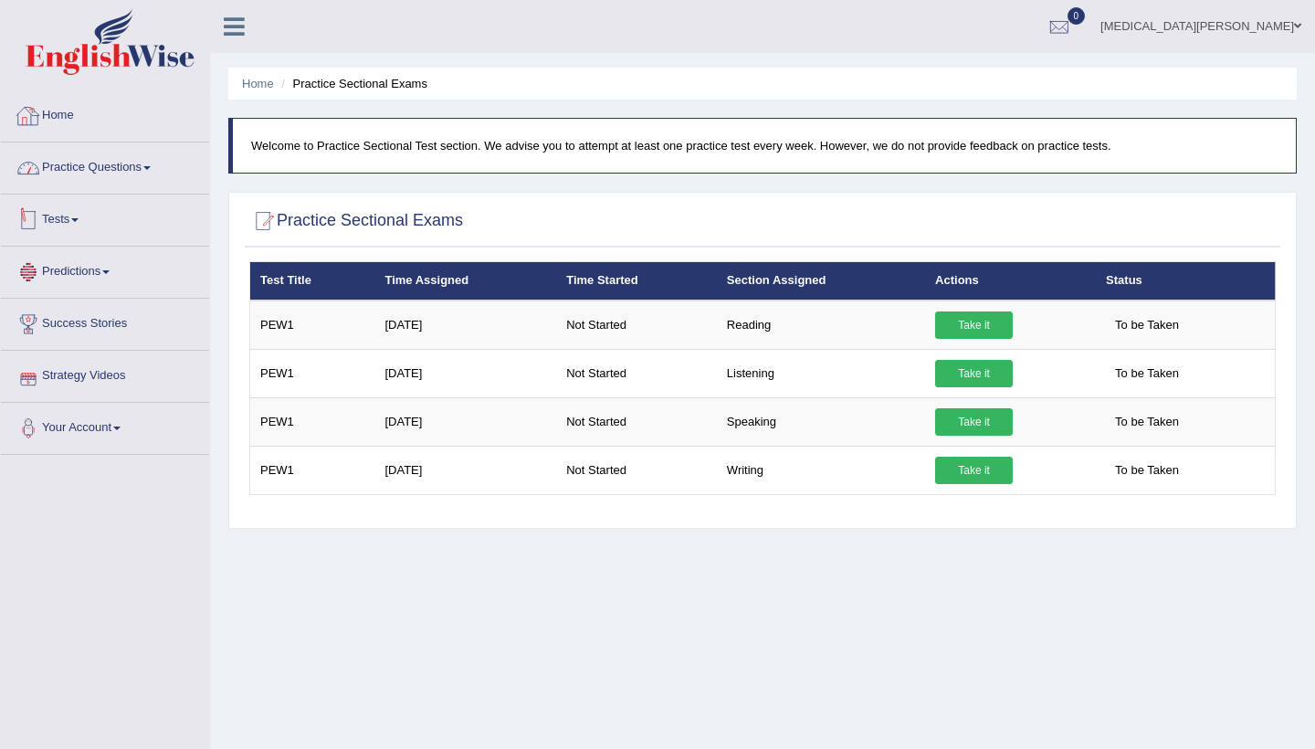
click at [107, 114] on link "Home" at bounding box center [105, 113] width 208 height 46
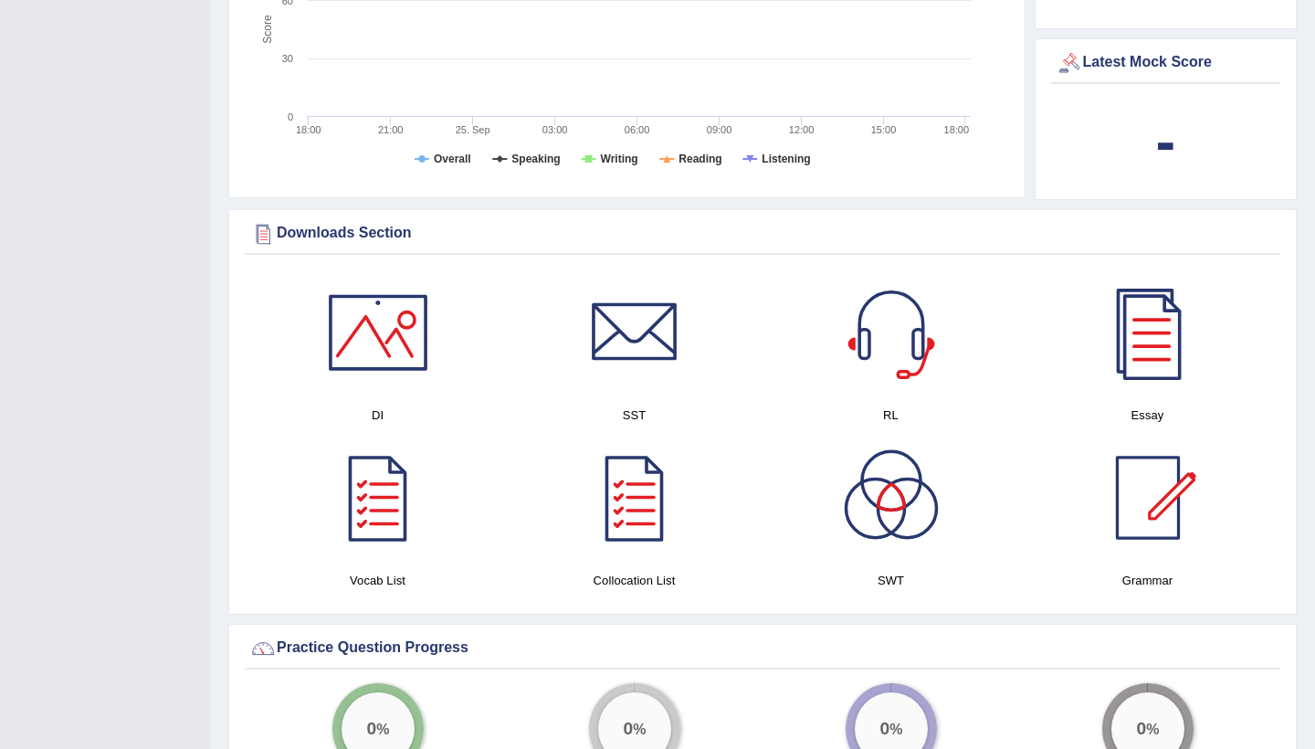
scroll to position [738, 0]
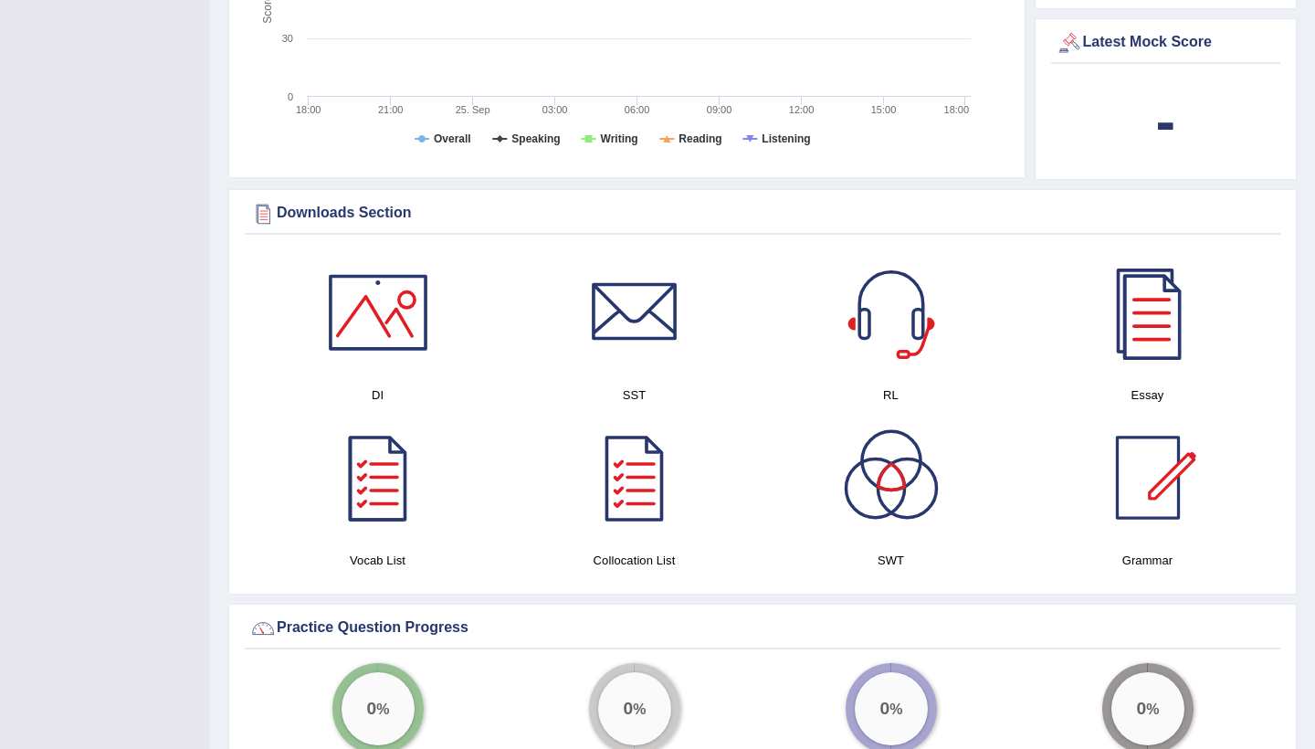
click at [1131, 319] on div at bounding box center [1148, 312] width 128 height 128
click at [642, 350] on div at bounding box center [635, 312] width 128 height 128
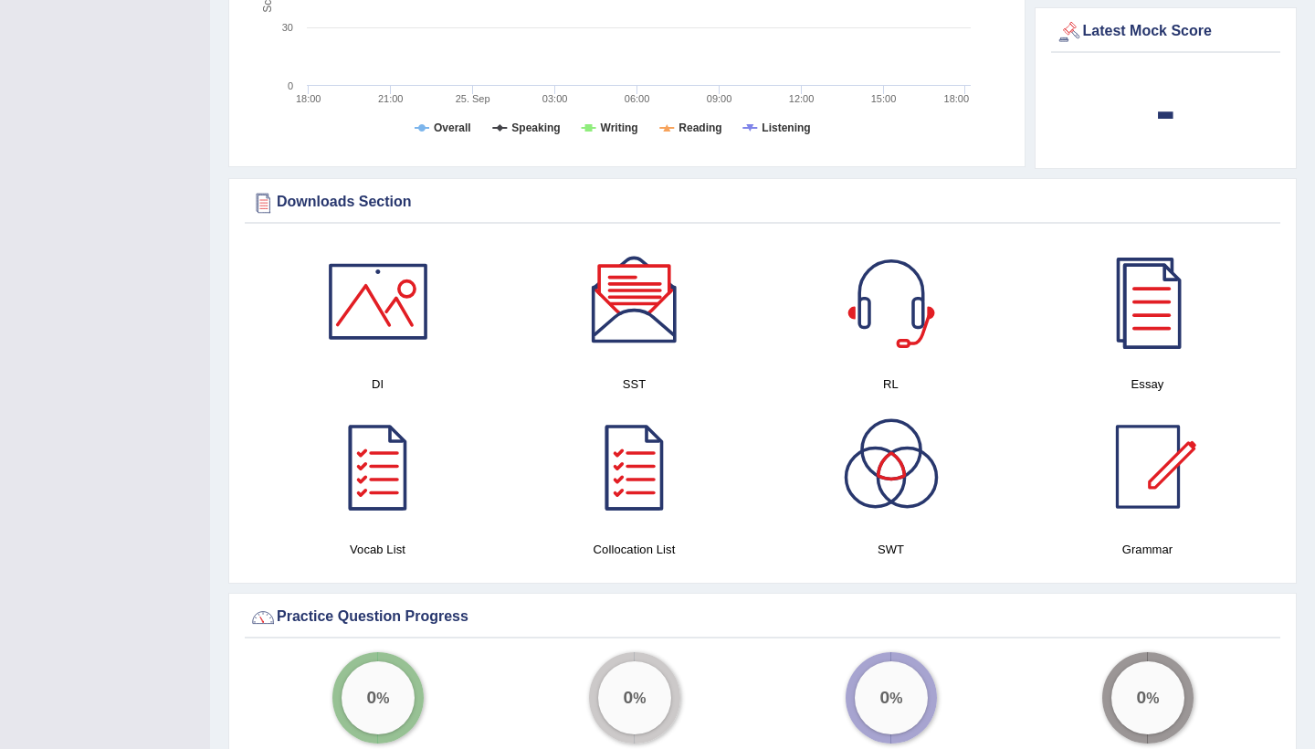
scroll to position [751, 0]
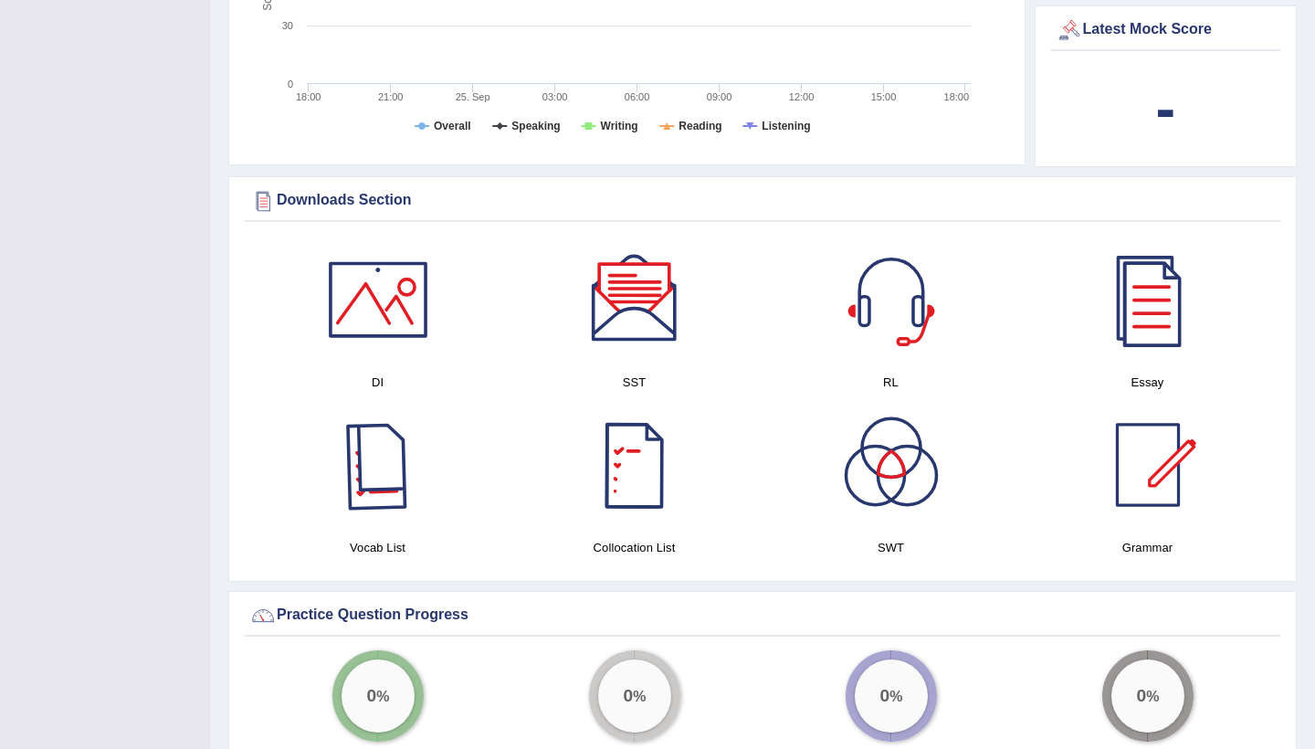
click at [391, 480] on div at bounding box center [378, 465] width 128 height 128
click at [394, 326] on div at bounding box center [378, 300] width 128 height 128
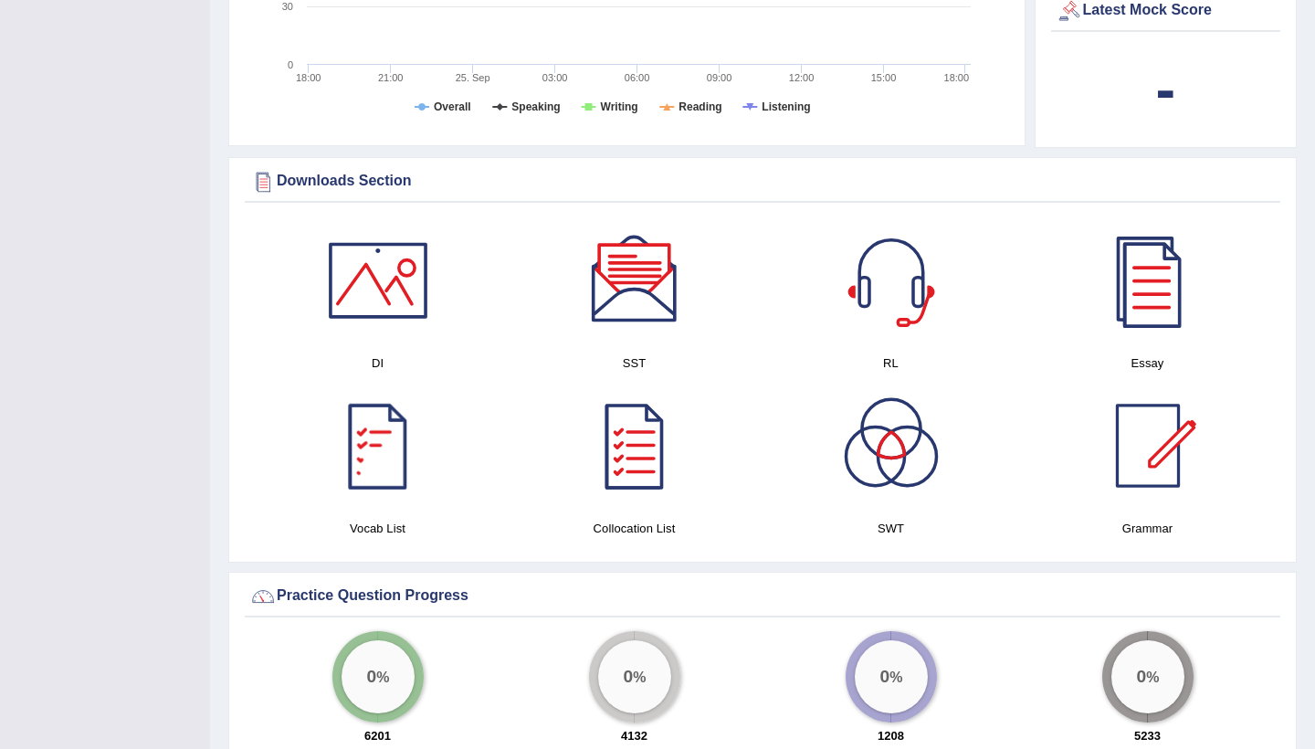
scroll to position [773, 0]
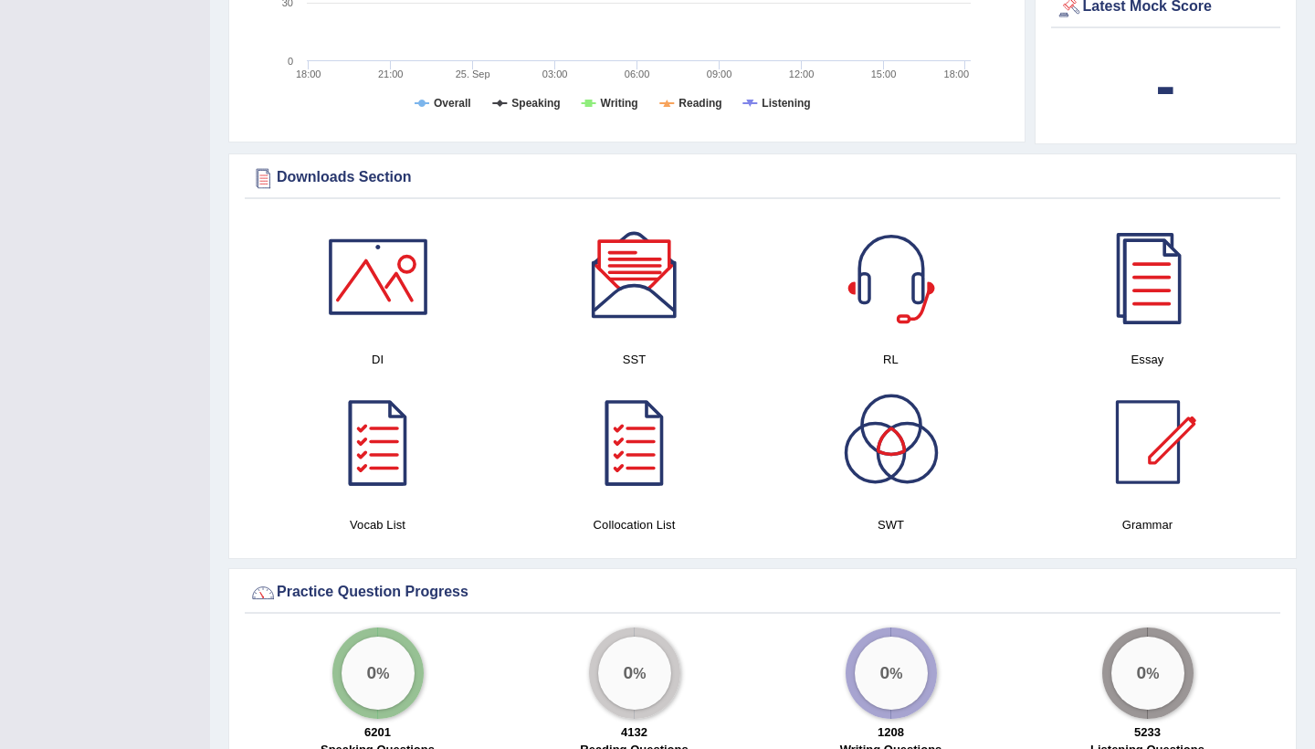
click at [899, 328] on div at bounding box center [891, 277] width 128 height 128
click at [665, 443] on div at bounding box center [635, 442] width 128 height 128
click at [937, 481] on div at bounding box center [891, 442] width 128 height 128
click at [1169, 465] on div at bounding box center [1148, 442] width 128 height 128
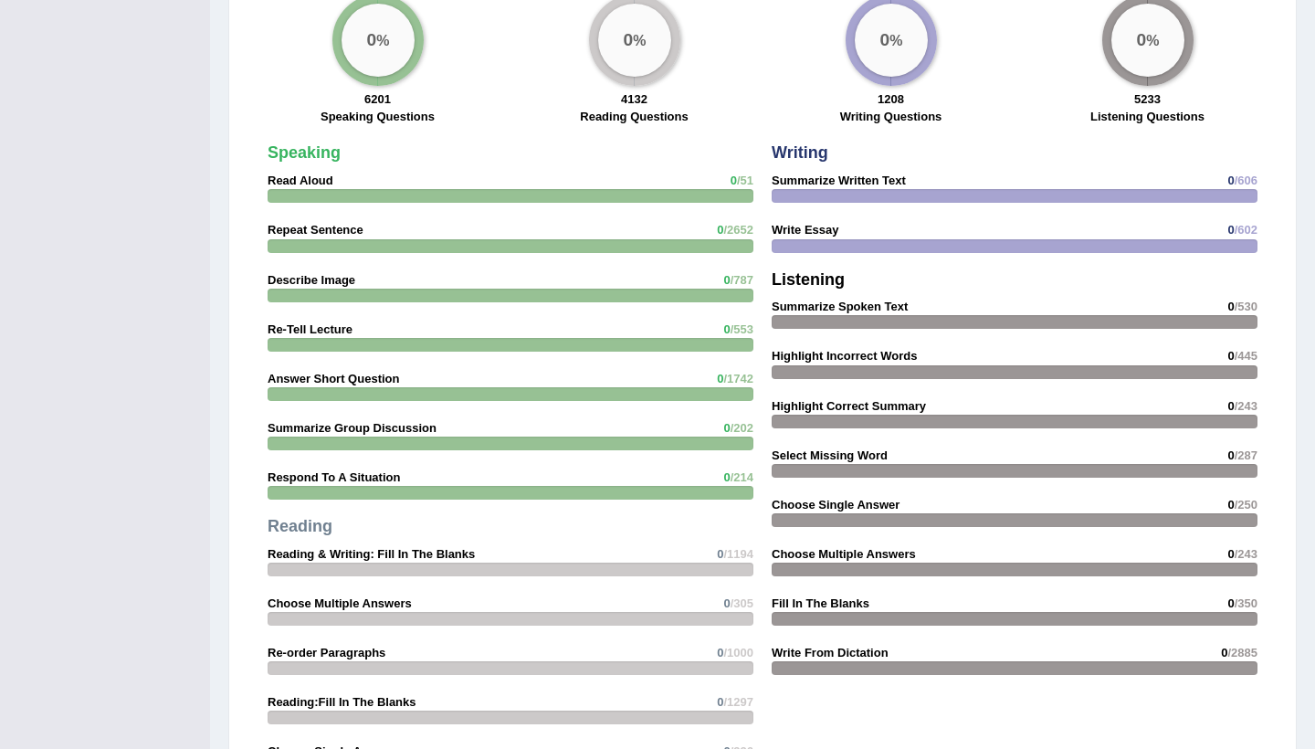
scroll to position [1426, 0]
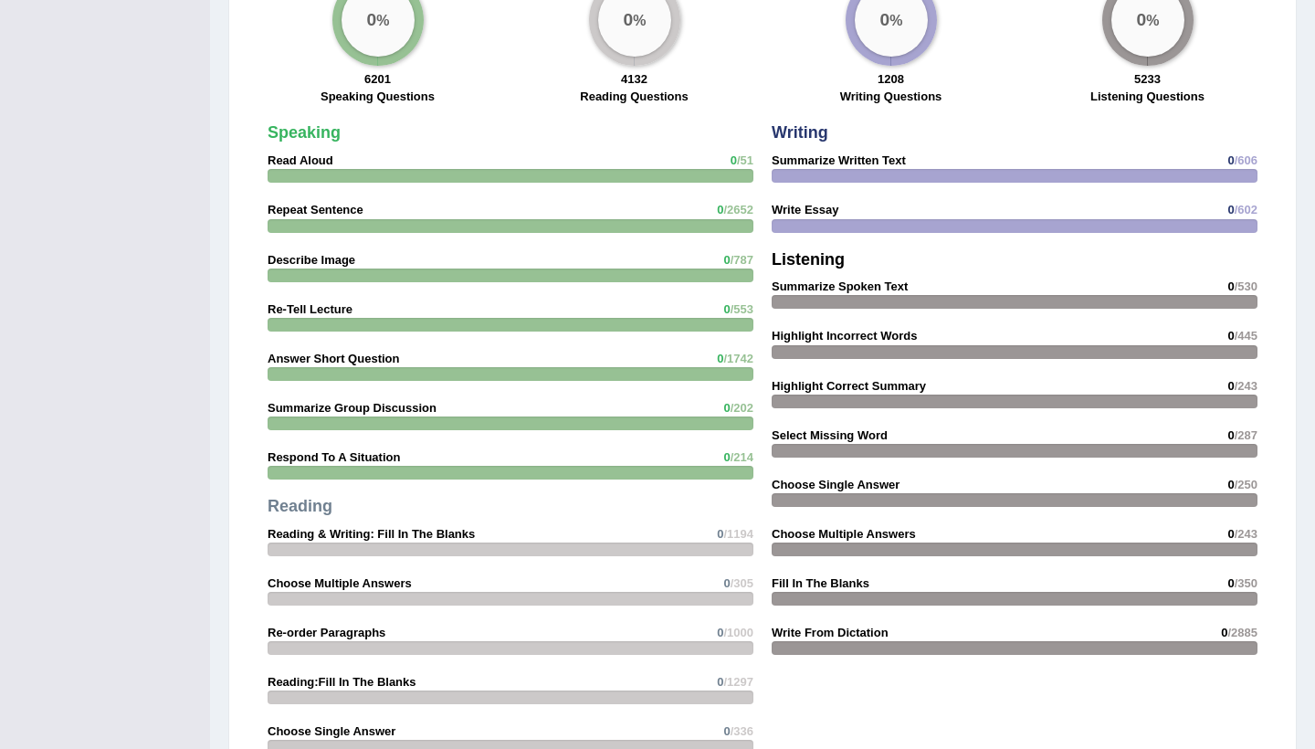
click at [544, 531] on div "Speaking Read Aloud 0 /51 Repeat Sentence 0 /2652 Describe Image 0 /787 Re-Tell…" at bounding box center [510, 443] width 504 height 657
click at [543, 544] on div at bounding box center [511, 549] width 486 height 14
click at [541, 544] on div at bounding box center [511, 549] width 486 height 14
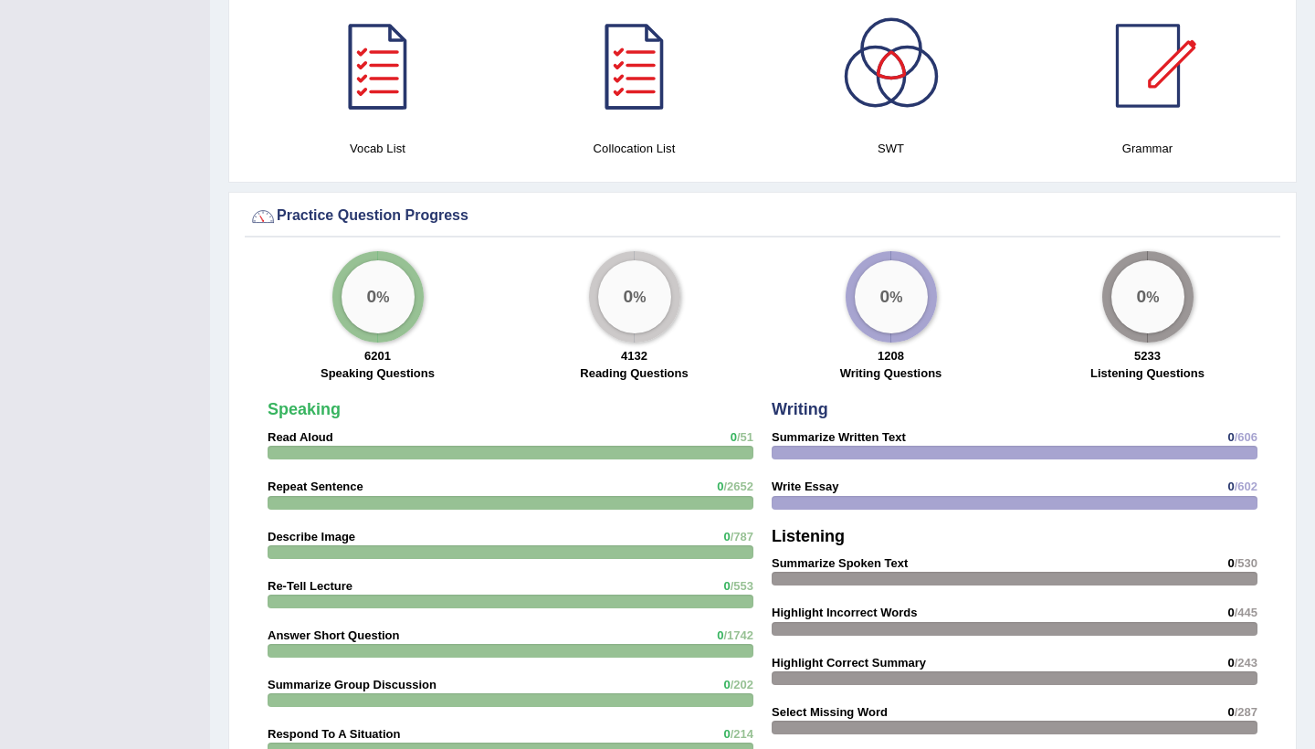
scroll to position [996, 0]
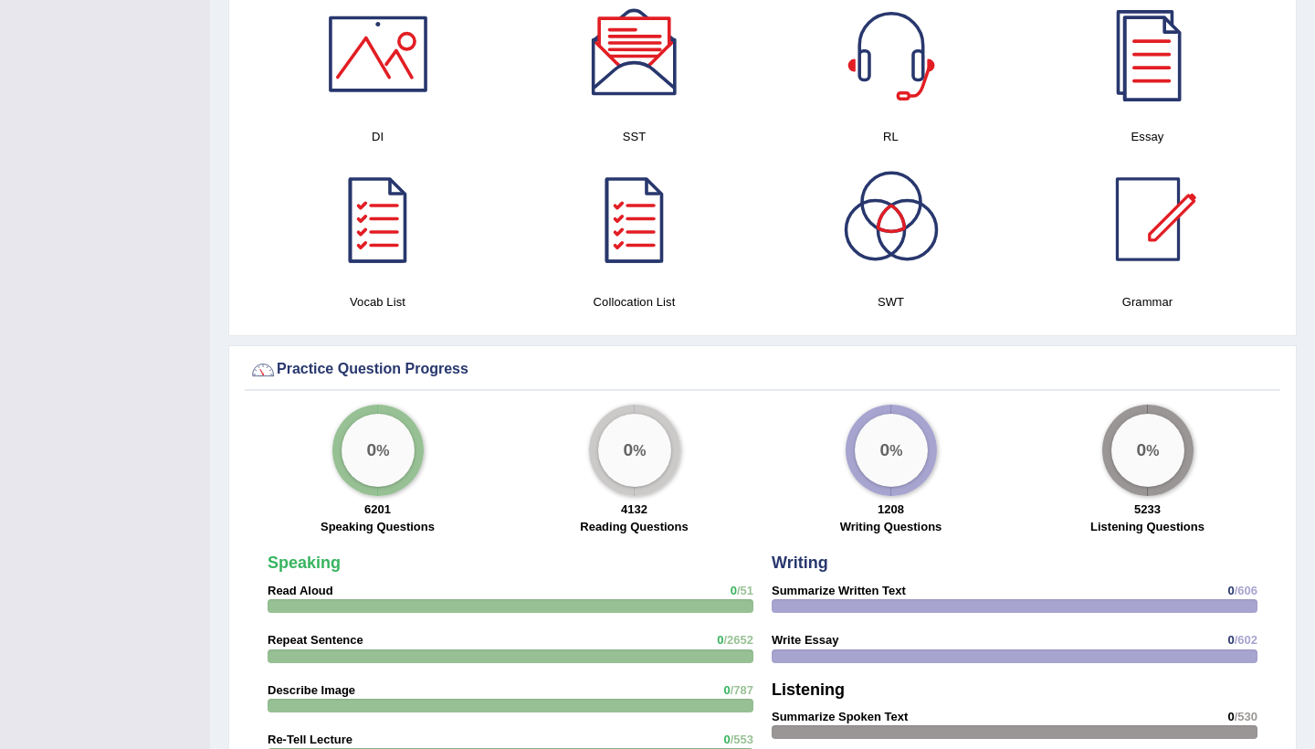
click at [386, 474] on div "0 %" at bounding box center [378, 450] width 73 height 73
click at [637, 464] on div "0 %" at bounding box center [634, 450] width 73 height 73
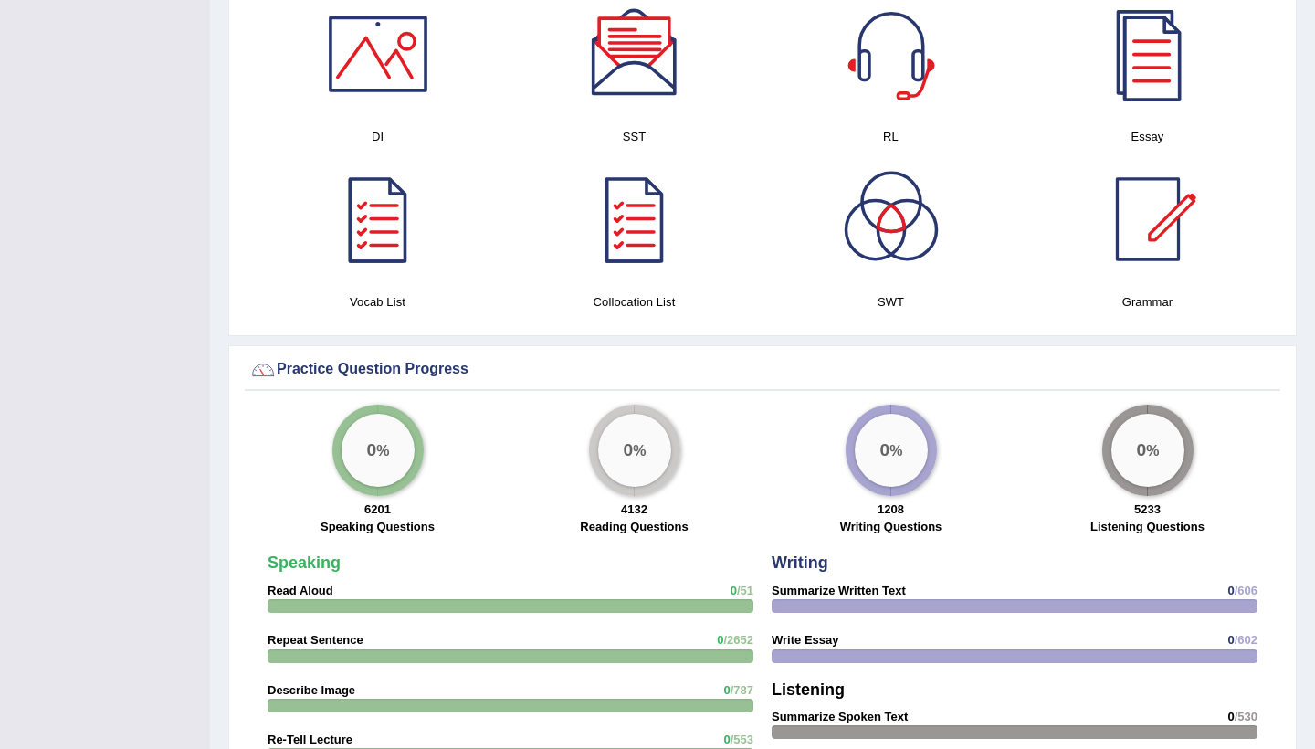
click at [885, 466] on div "0 %" at bounding box center [891, 450] width 73 height 73
click at [1127, 475] on div "0 %" at bounding box center [1147, 450] width 73 height 73
click at [825, 604] on div at bounding box center [1015, 606] width 486 height 14
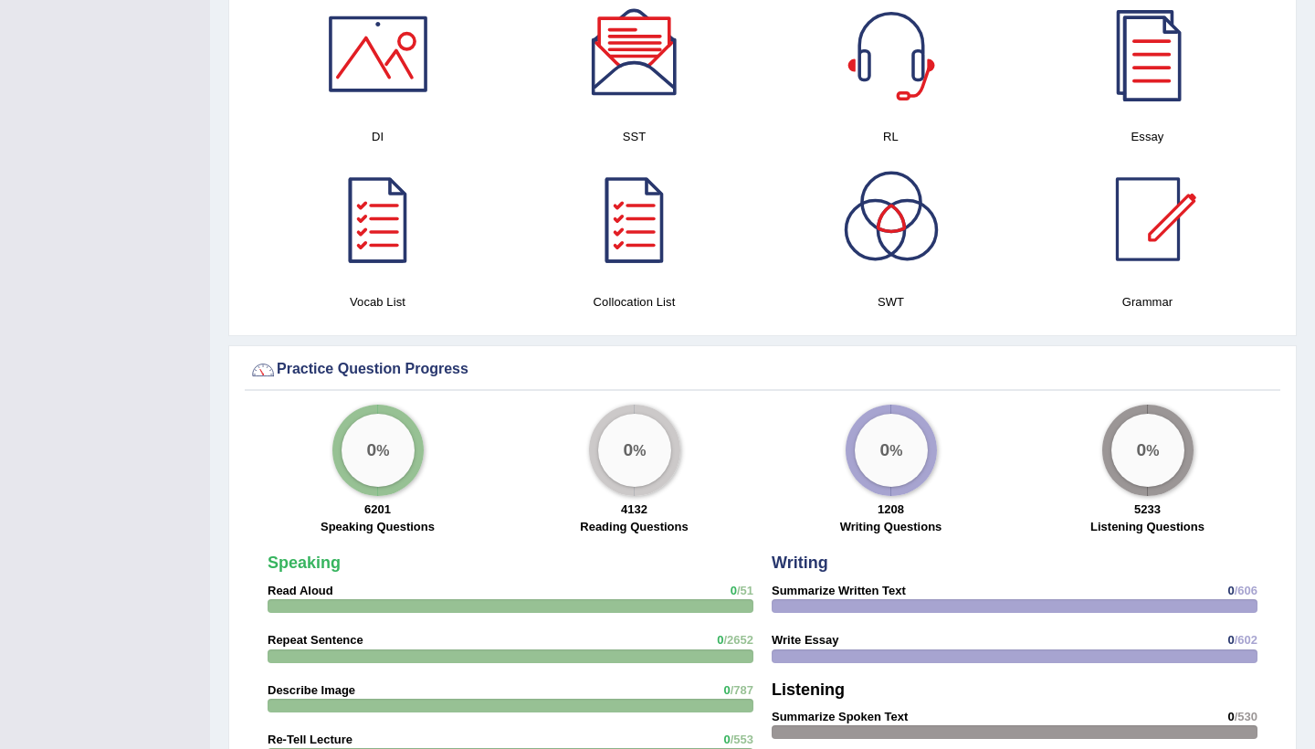
click at [825, 604] on div at bounding box center [1015, 606] width 486 height 14
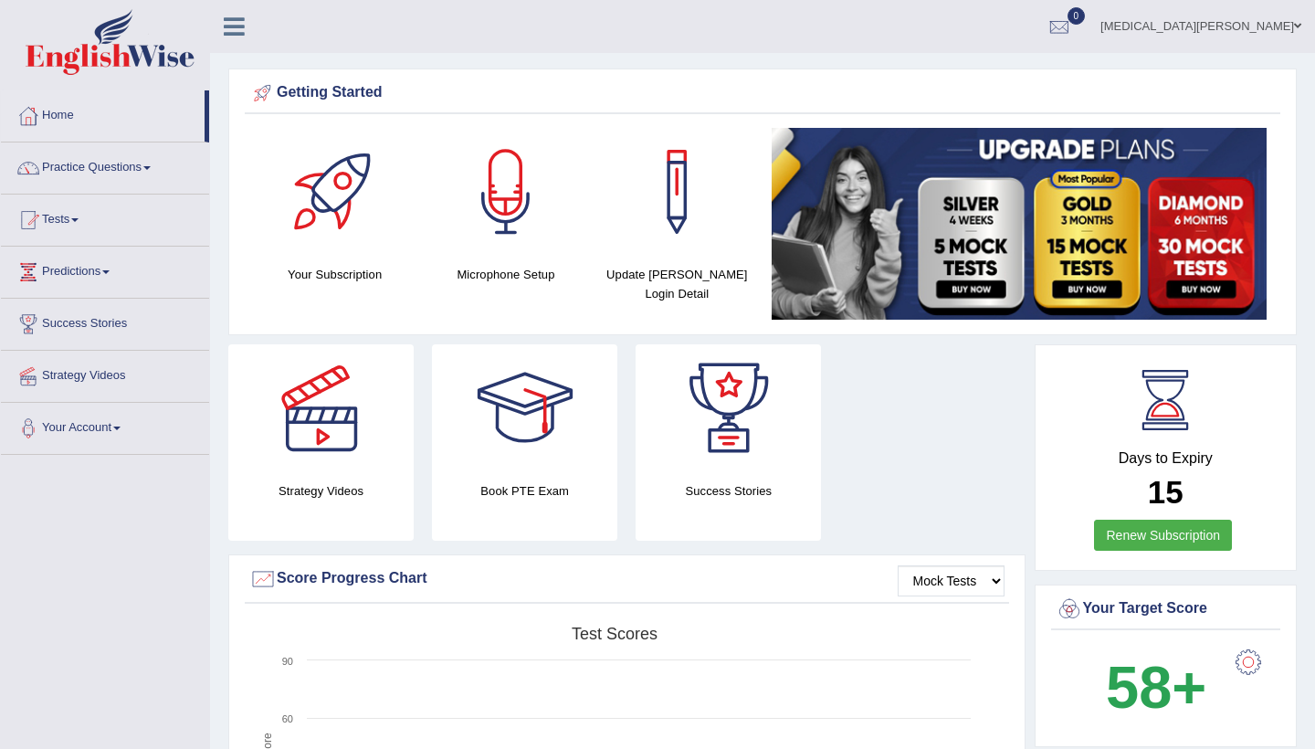
scroll to position [0, 0]
click at [389, 217] on div at bounding box center [335, 192] width 128 height 128
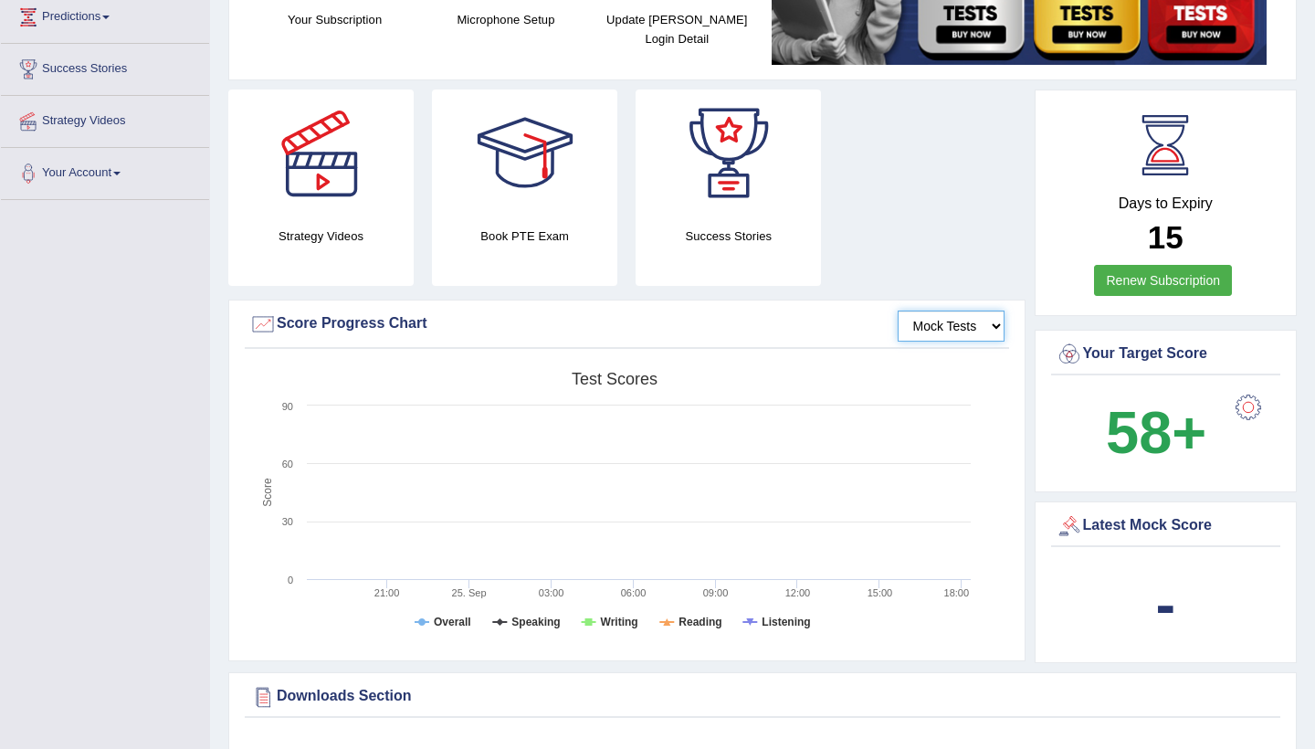
scroll to position [260, 0]
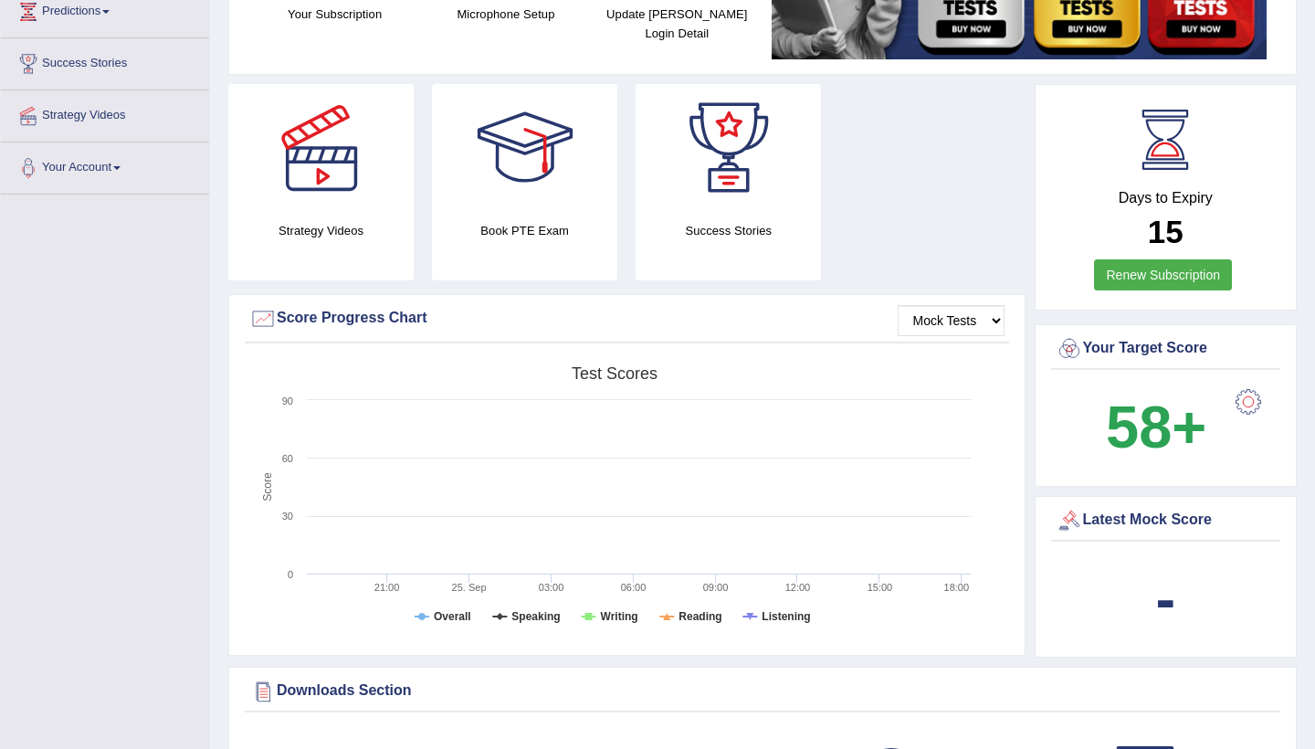
click at [1140, 516] on div "Latest Mock Score" at bounding box center [1166, 520] width 221 height 27
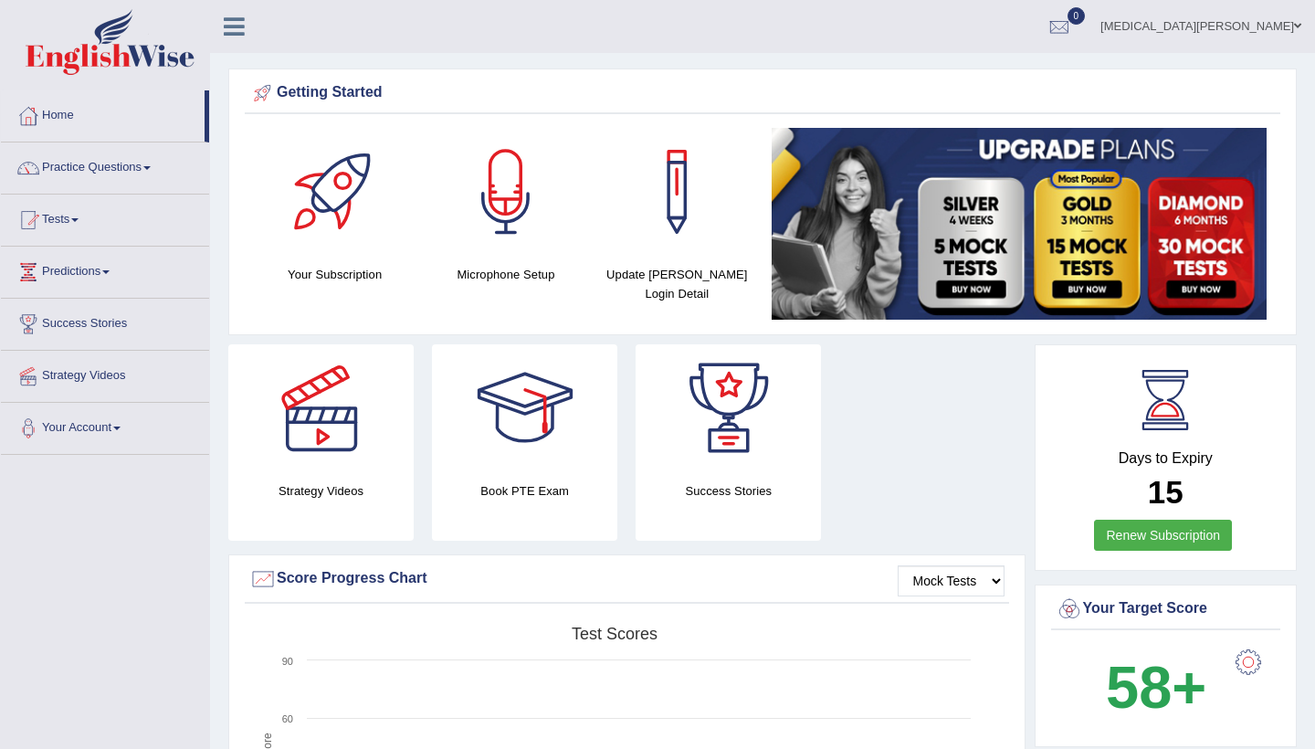
scroll to position [0, 0]
click at [101, 376] on link "Strategy Videos" at bounding box center [105, 374] width 208 height 46
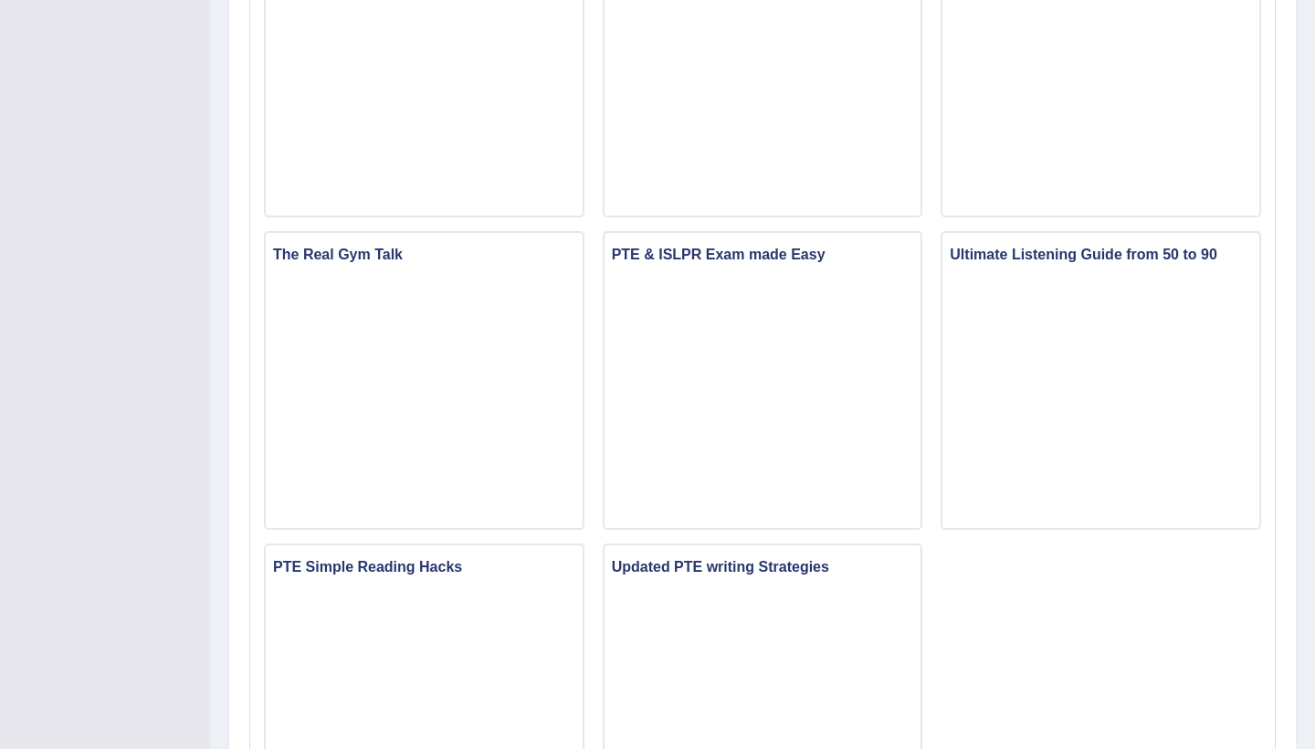
scroll to position [974, 0]
